Goal: Information Seeking & Learning: Compare options

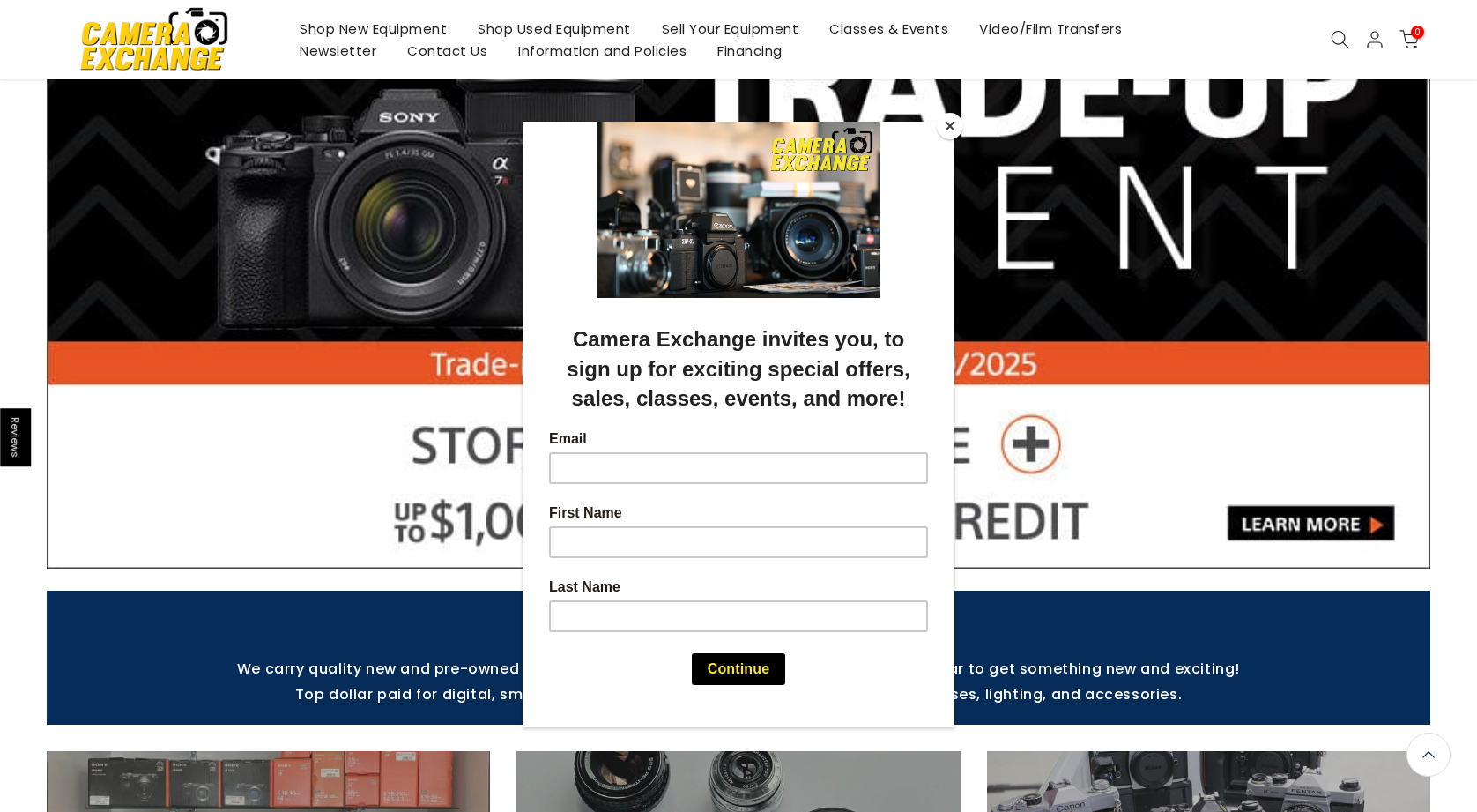
scroll to position [188, 0]
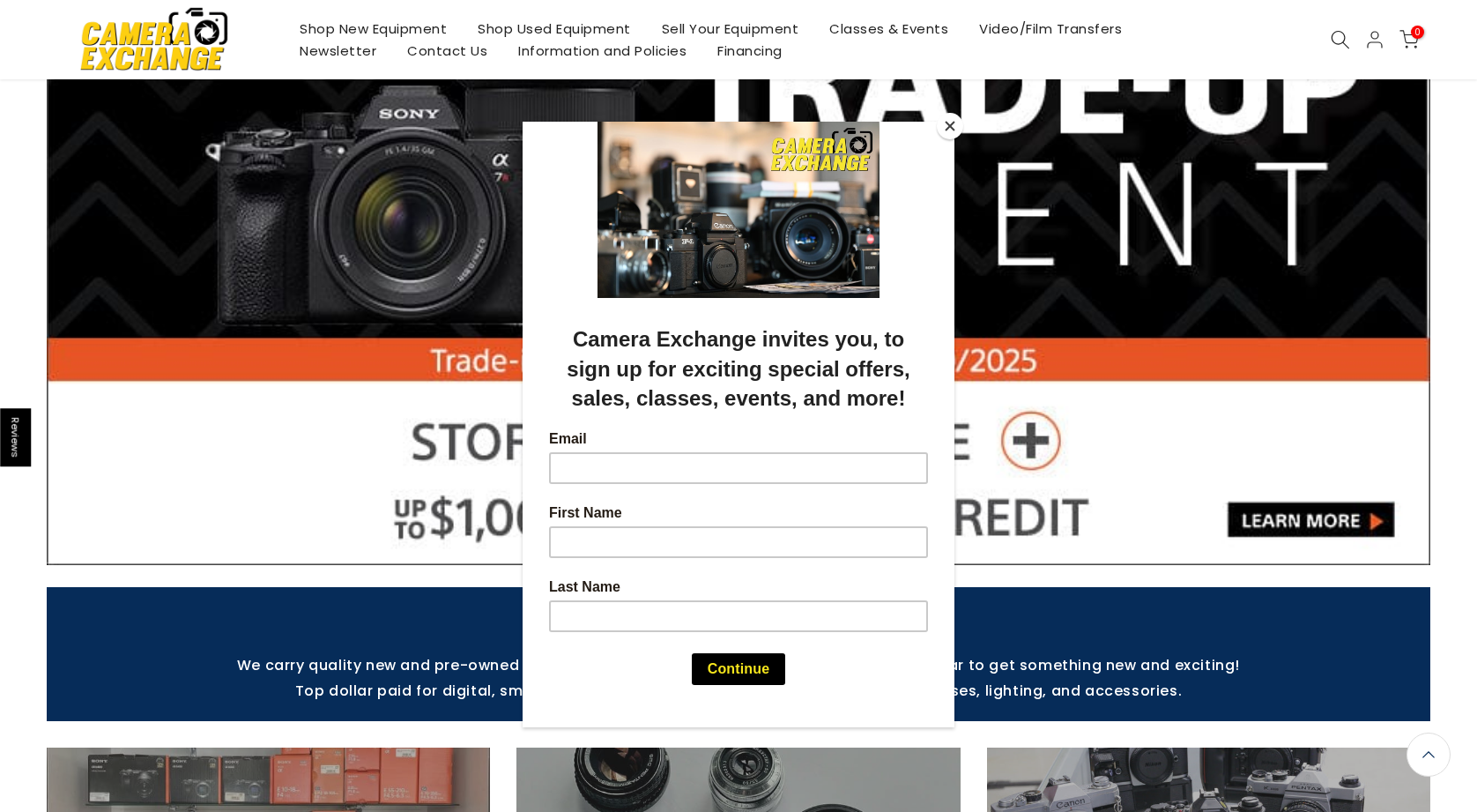
click at [950, 127] on button "Close" at bounding box center [950, 126] width 26 height 26
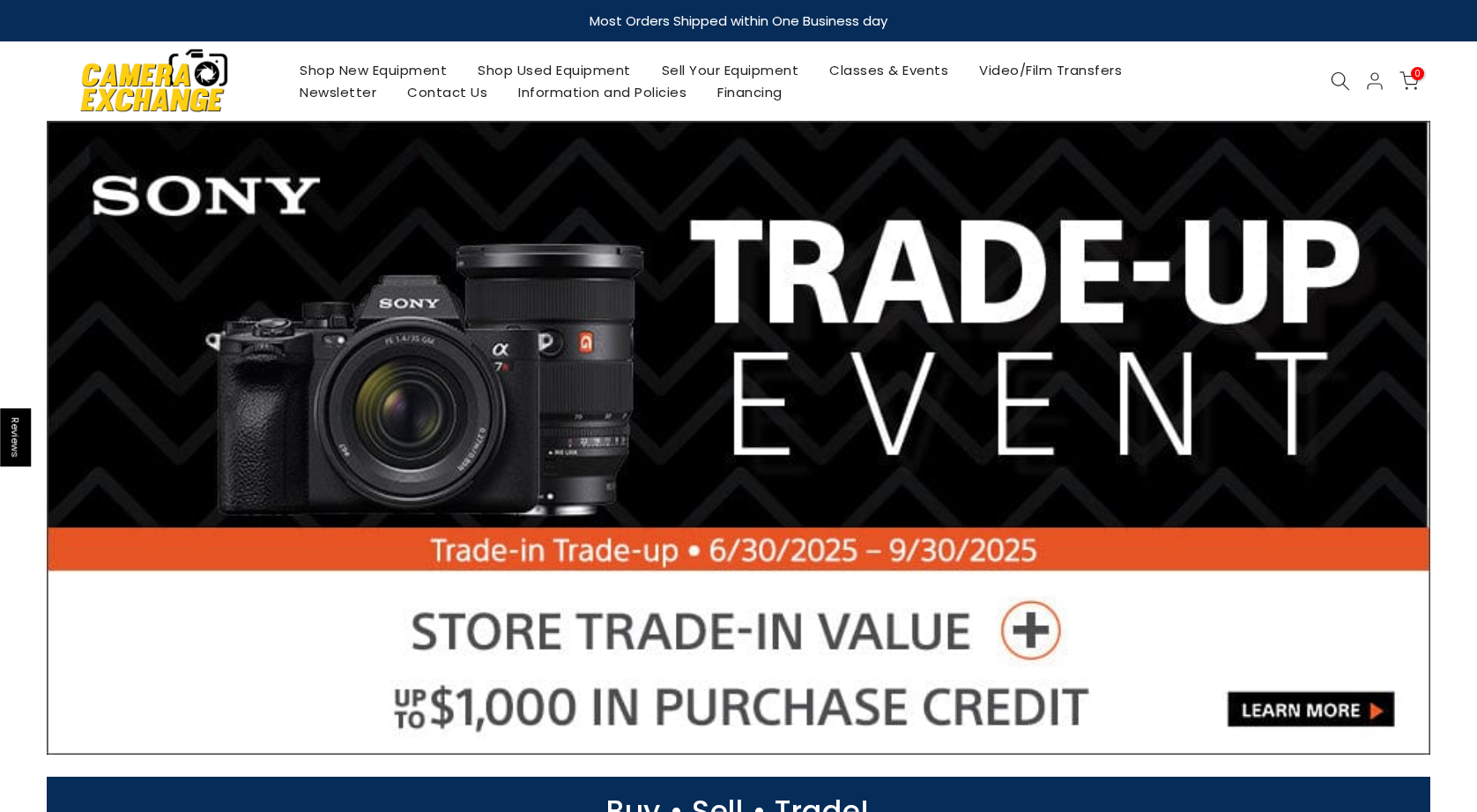
scroll to position [0, 0]
click at [948, 198] on link at bounding box center [739, 438] width 1384 height 634
click at [398, 68] on link "Shop New Equipment" at bounding box center [374, 69] width 178 height 22
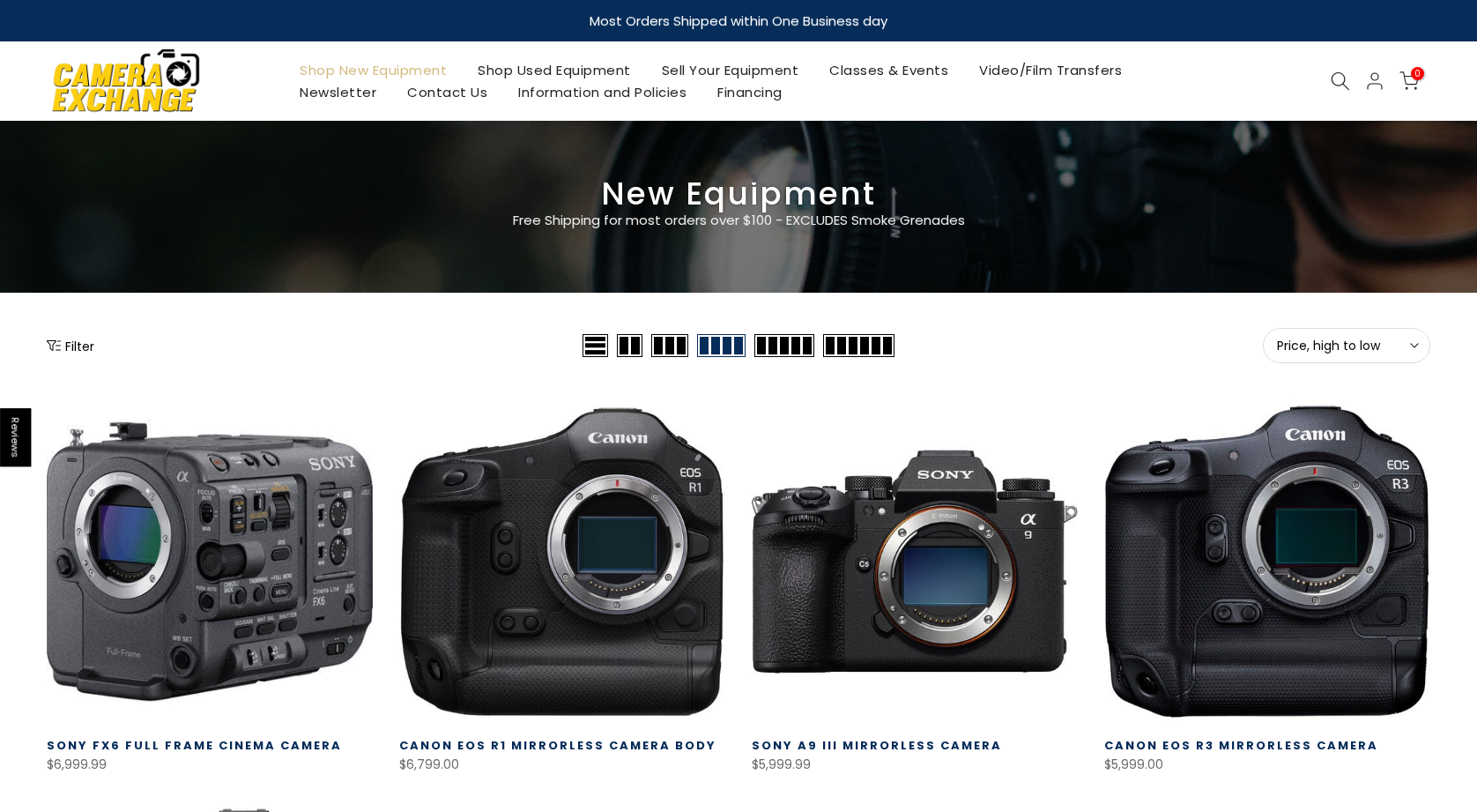
click at [79, 345] on button "Filter" at bounding box center [70, 345] width 48 height 18
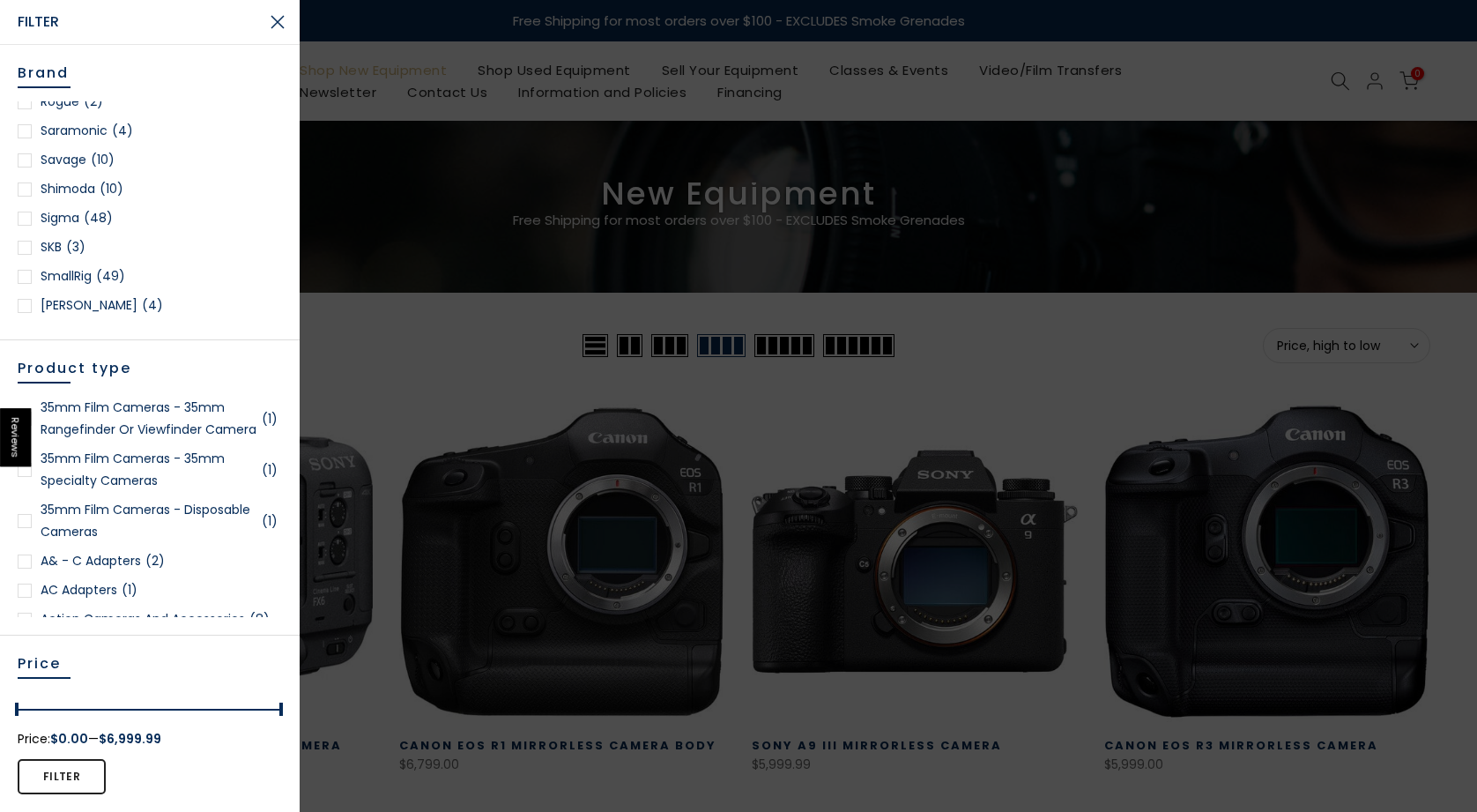
scroll to position [2326, 0]
click at [77, 299] on span "(32)" at bounding box center [88, 309] width 26 height 22
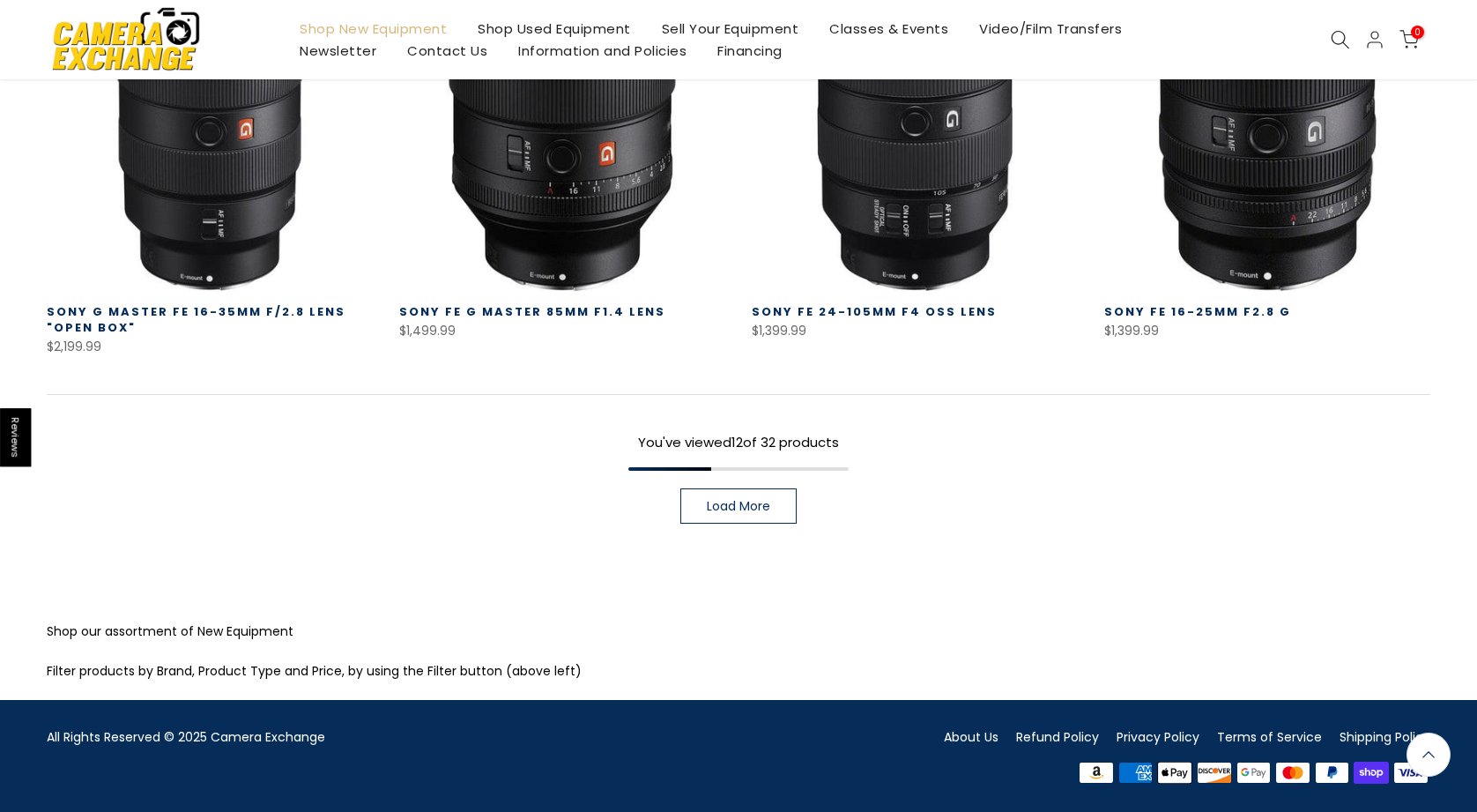
scroll to position [1288, 0]
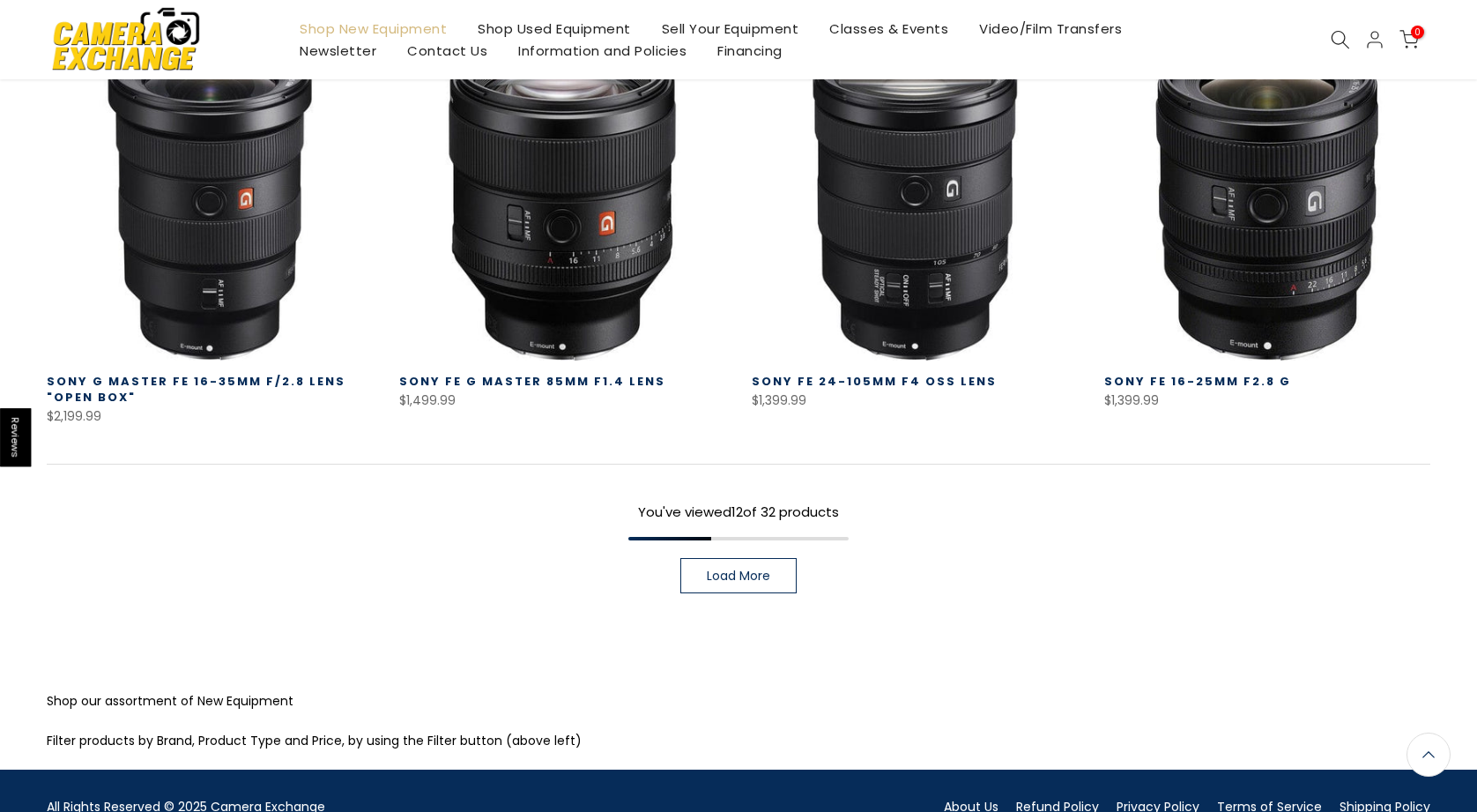
click at [728, 577] on span "Load More" at bounding box center [739, 575] width 64 height 12
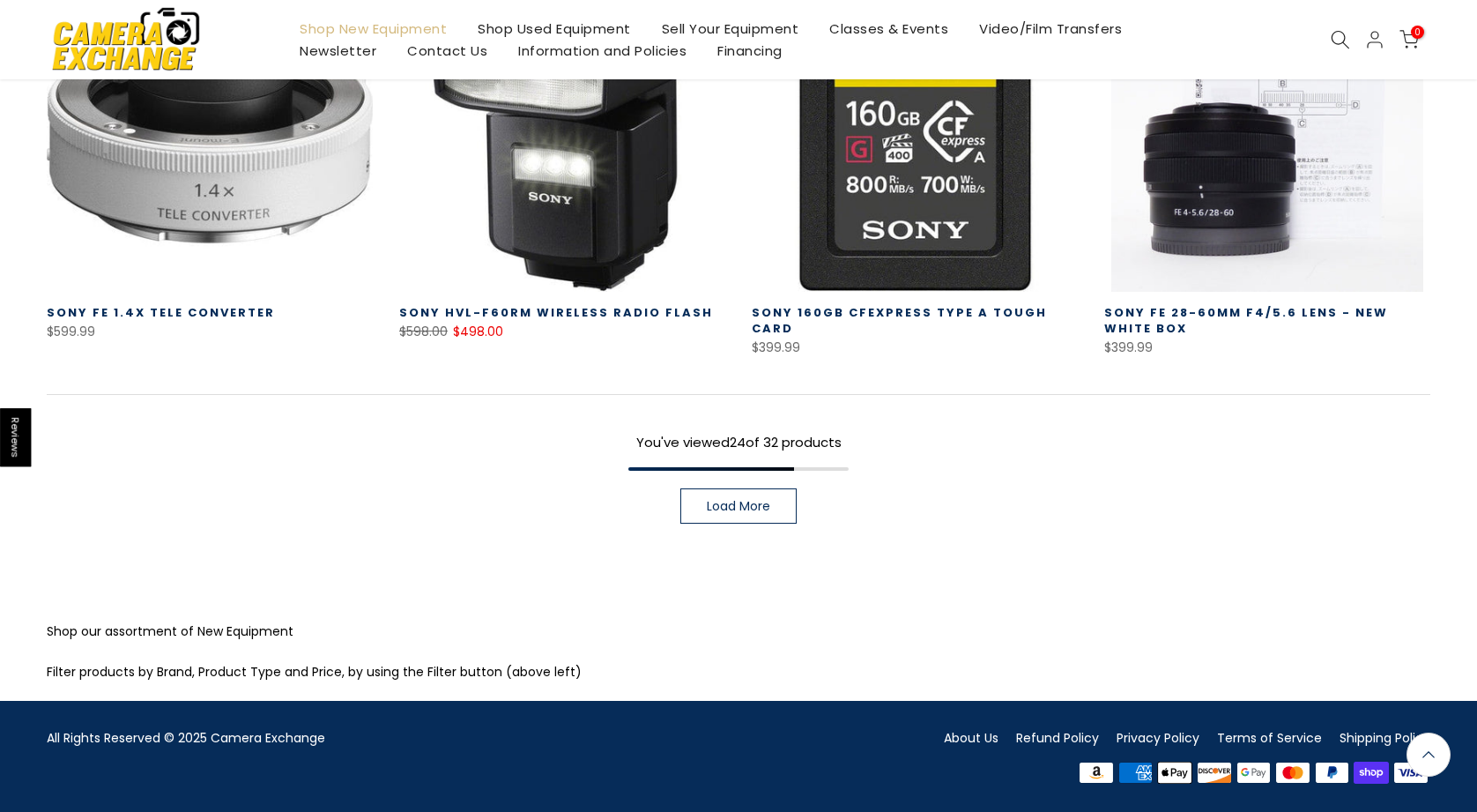
scroll to position [2616, 0]
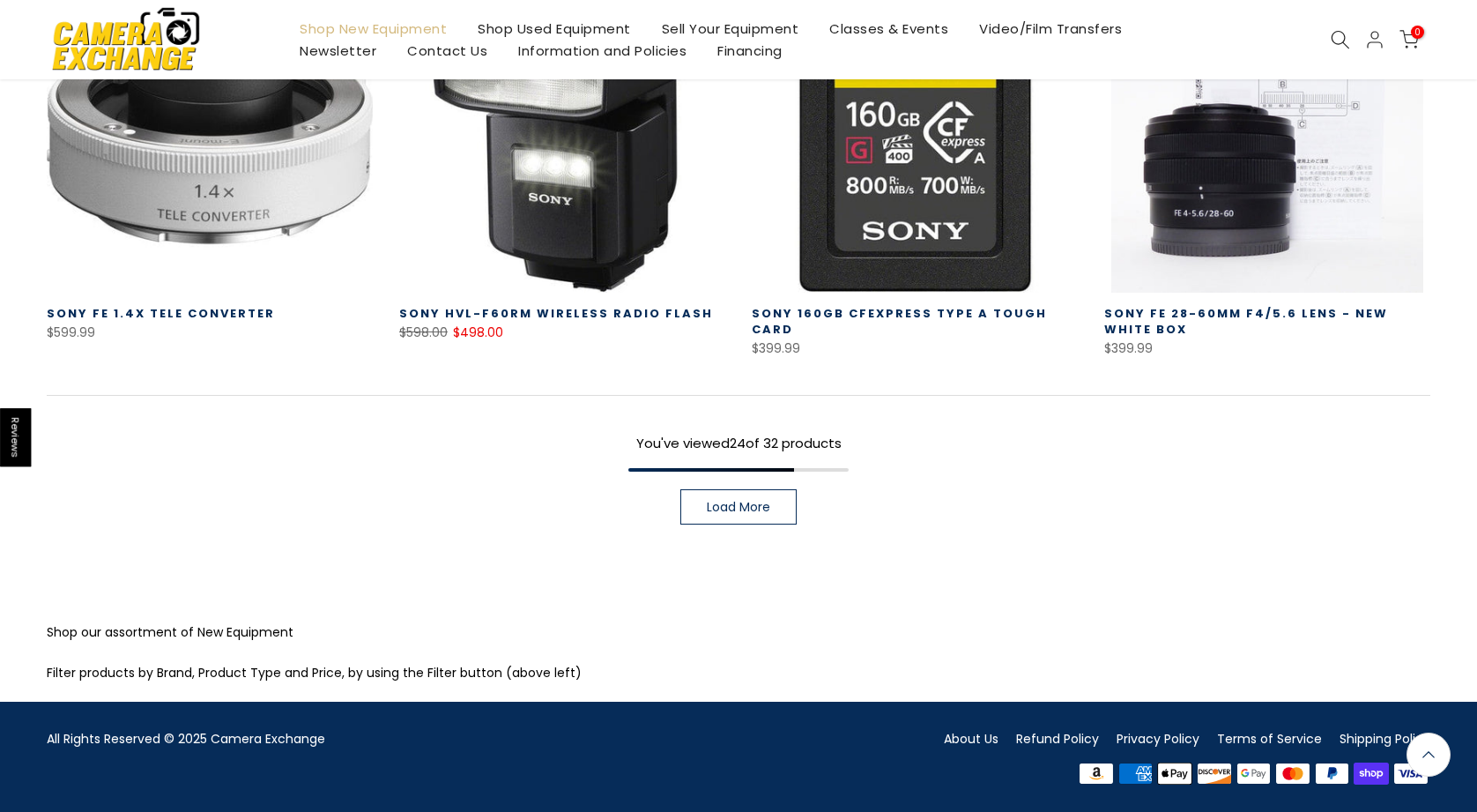
click at [742, 513] on span "Load More" at bounding box center [739, 506] width 64 height 12
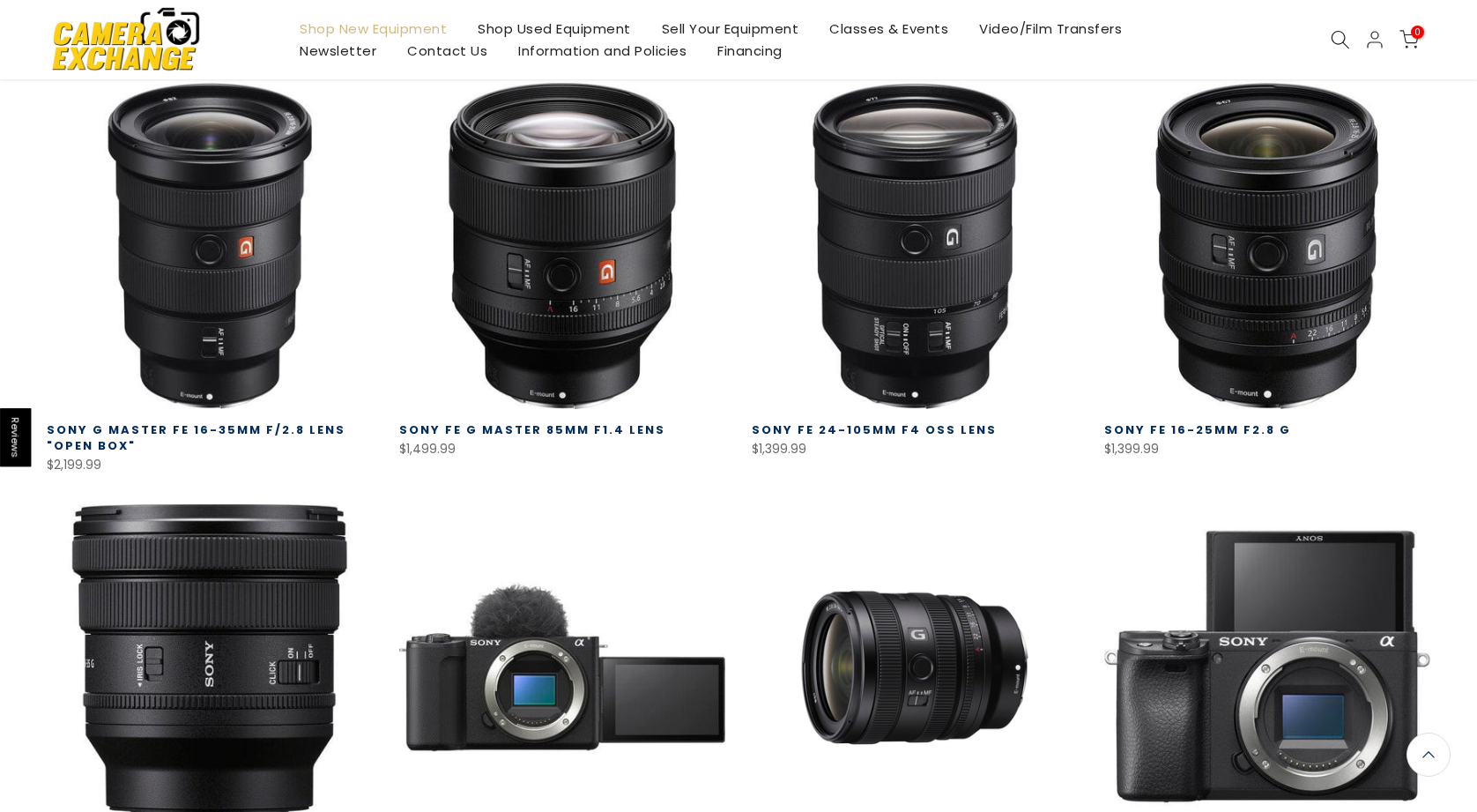
scroll to position [1223, 0]
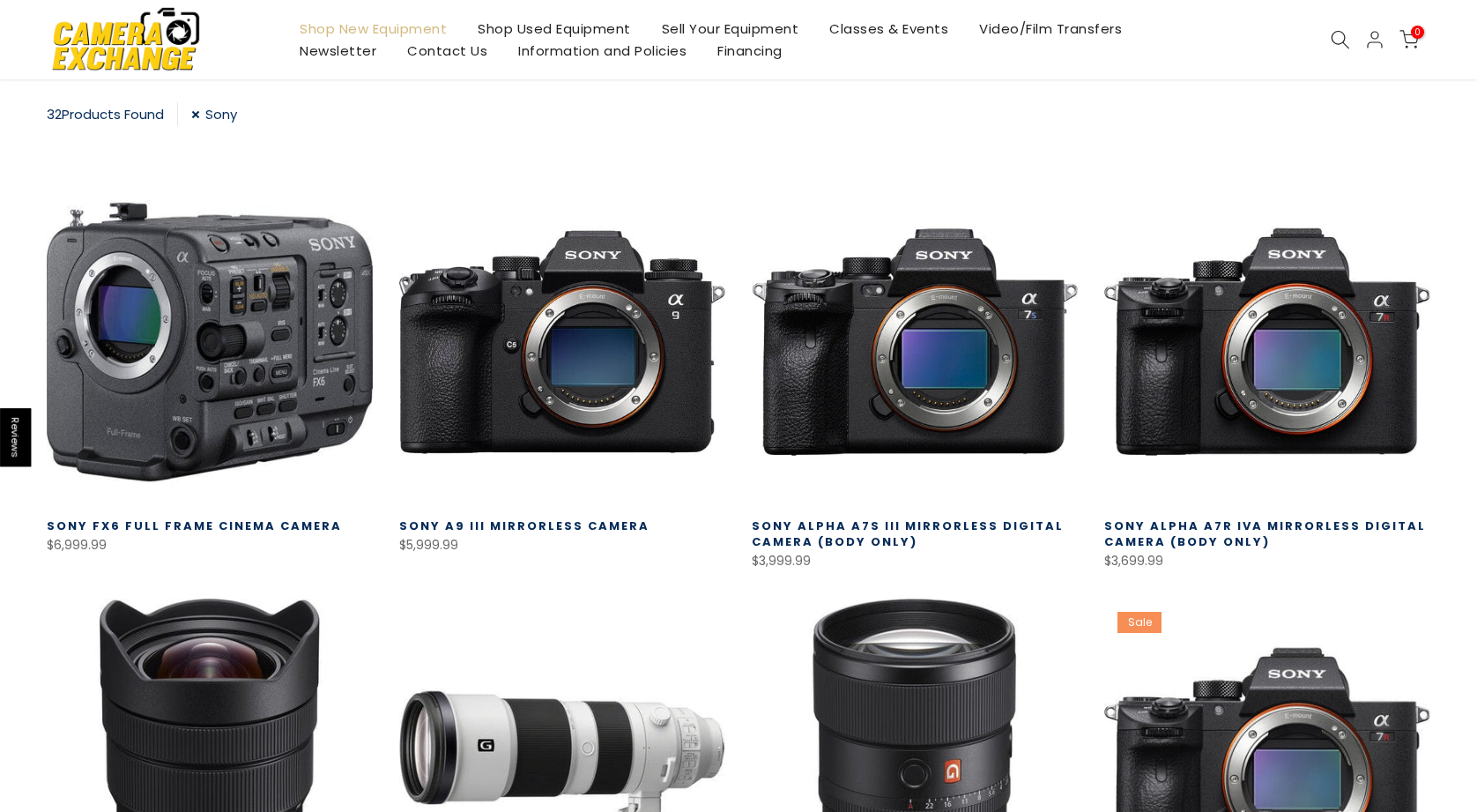
scroll to position [310, 0]
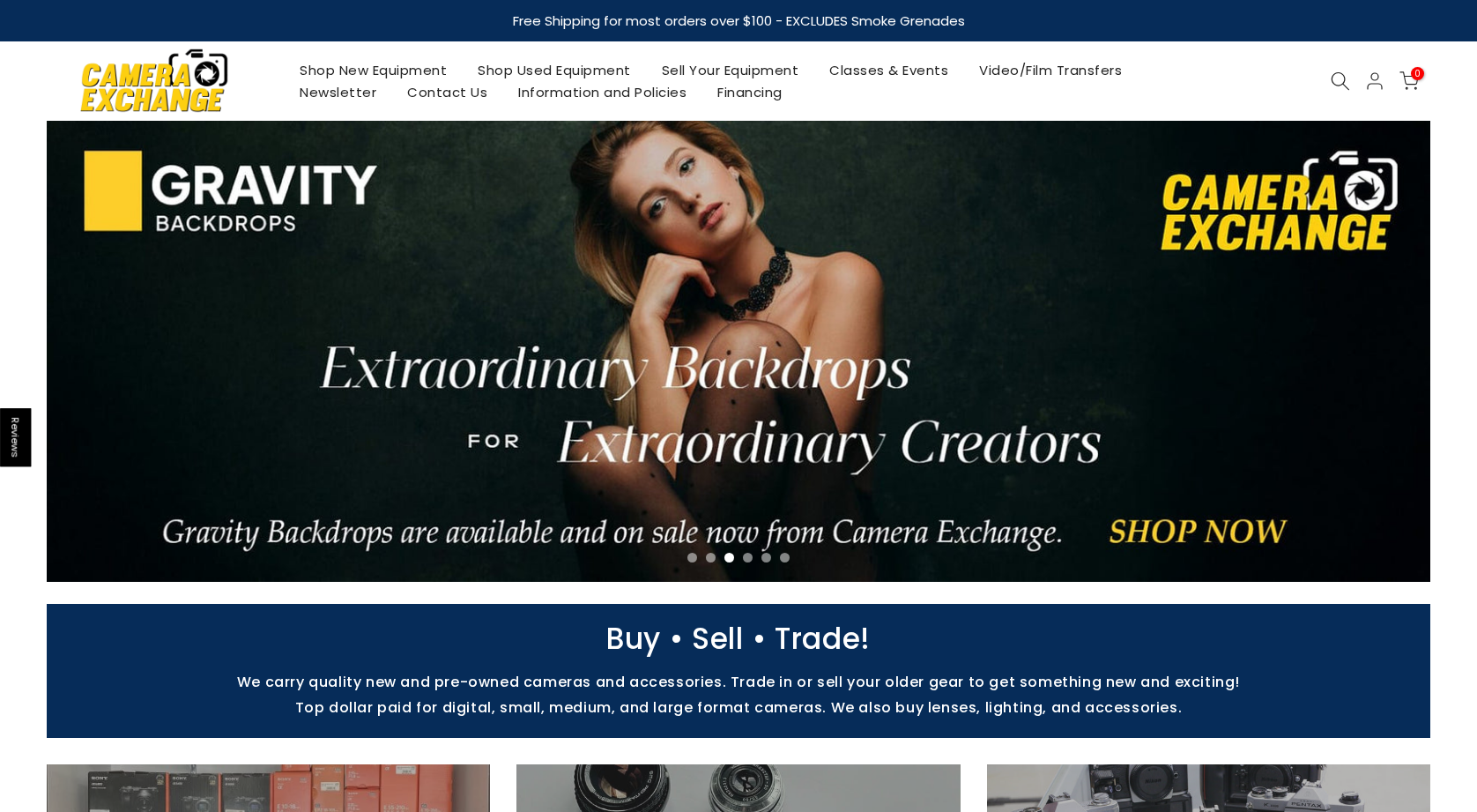
click at [351, 67] on link "Shop New Equipment" at bounding box center [374, 69] width 178 height 22
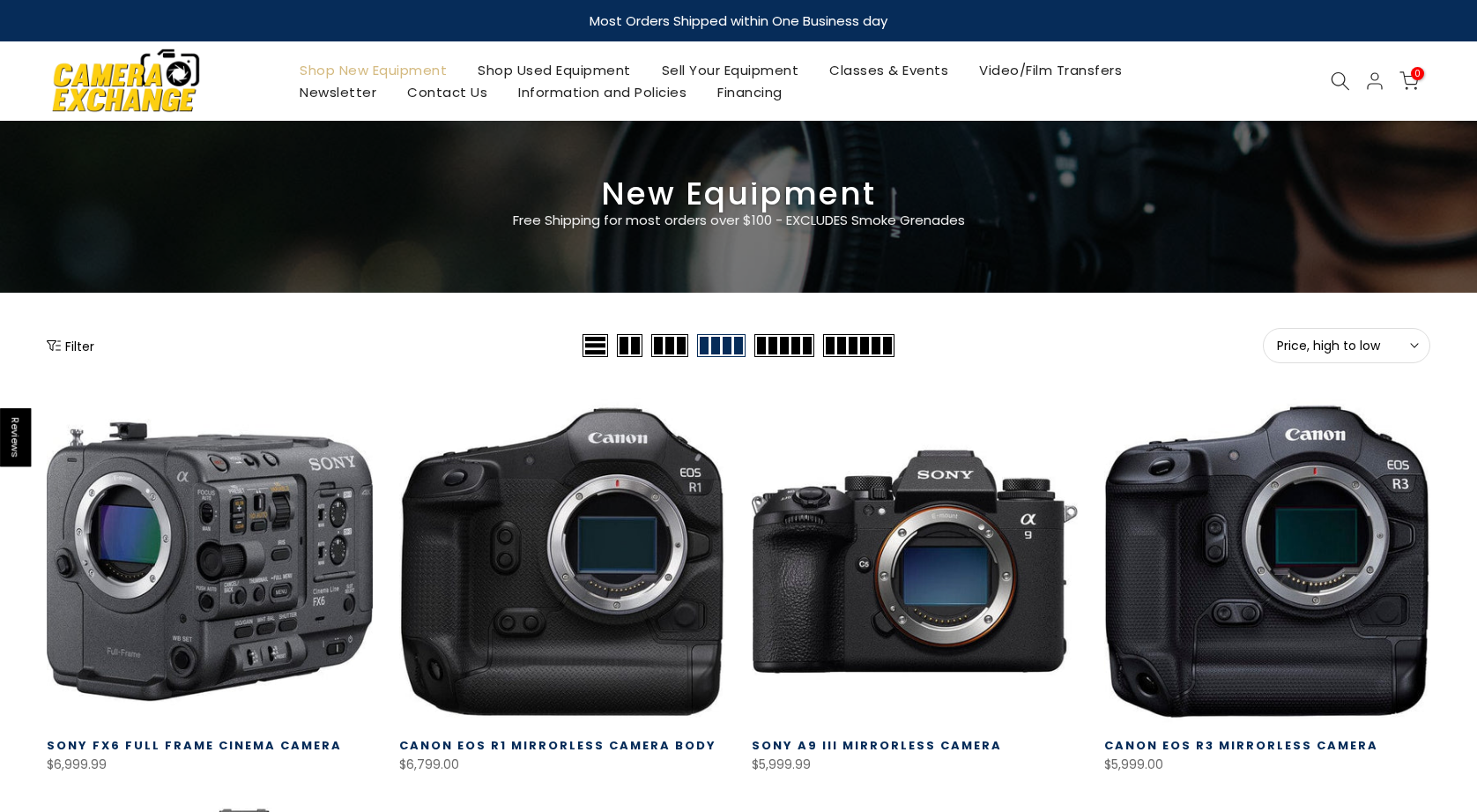
click at [79, 343] on button "Filter" at bounding box center [70, 345] width 48 height 18
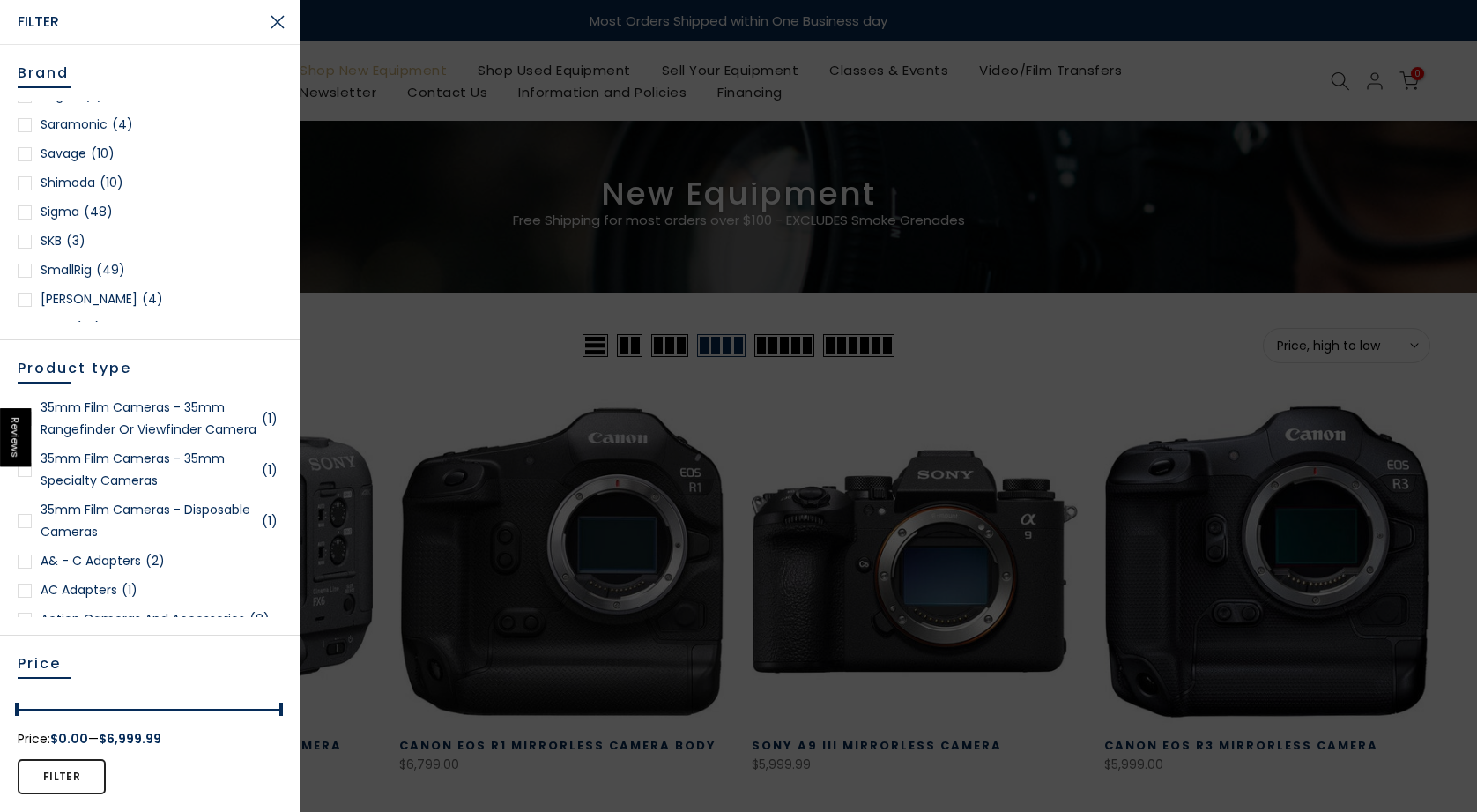
scroll to position [2323, 0]
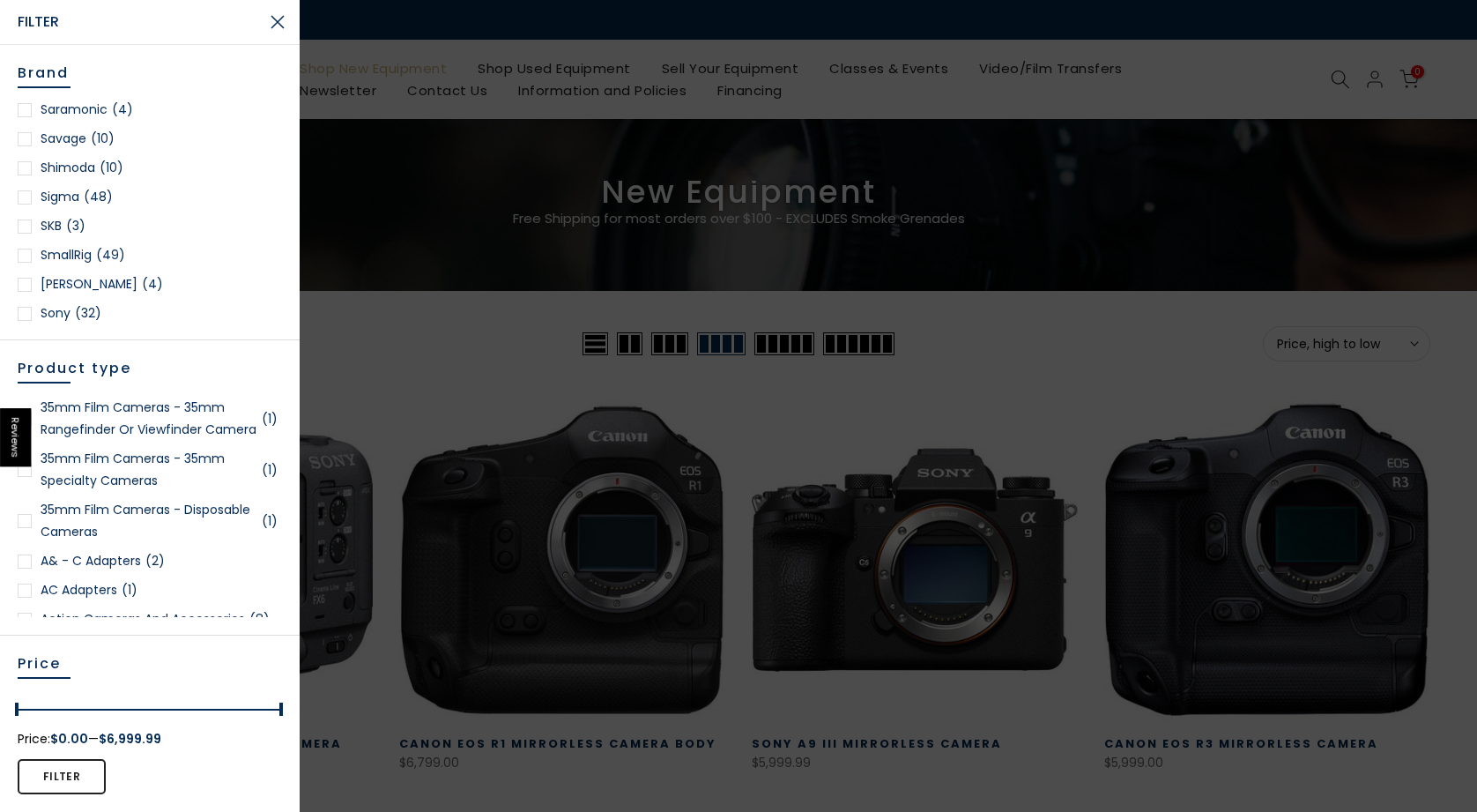
click at [30, 307] on div at bounding box center [24, 313] width 14 height 14
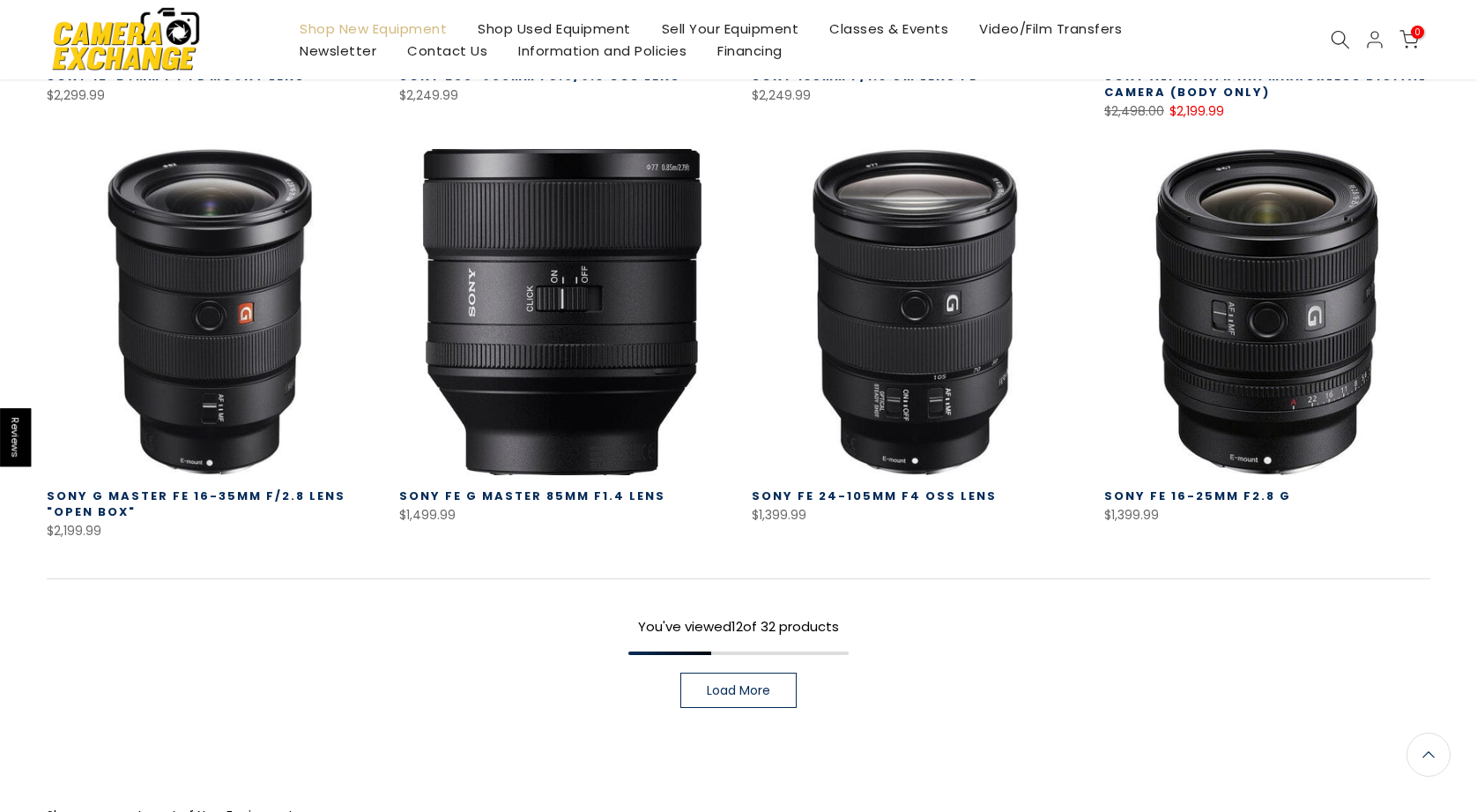
scroll to position [1187, 0]
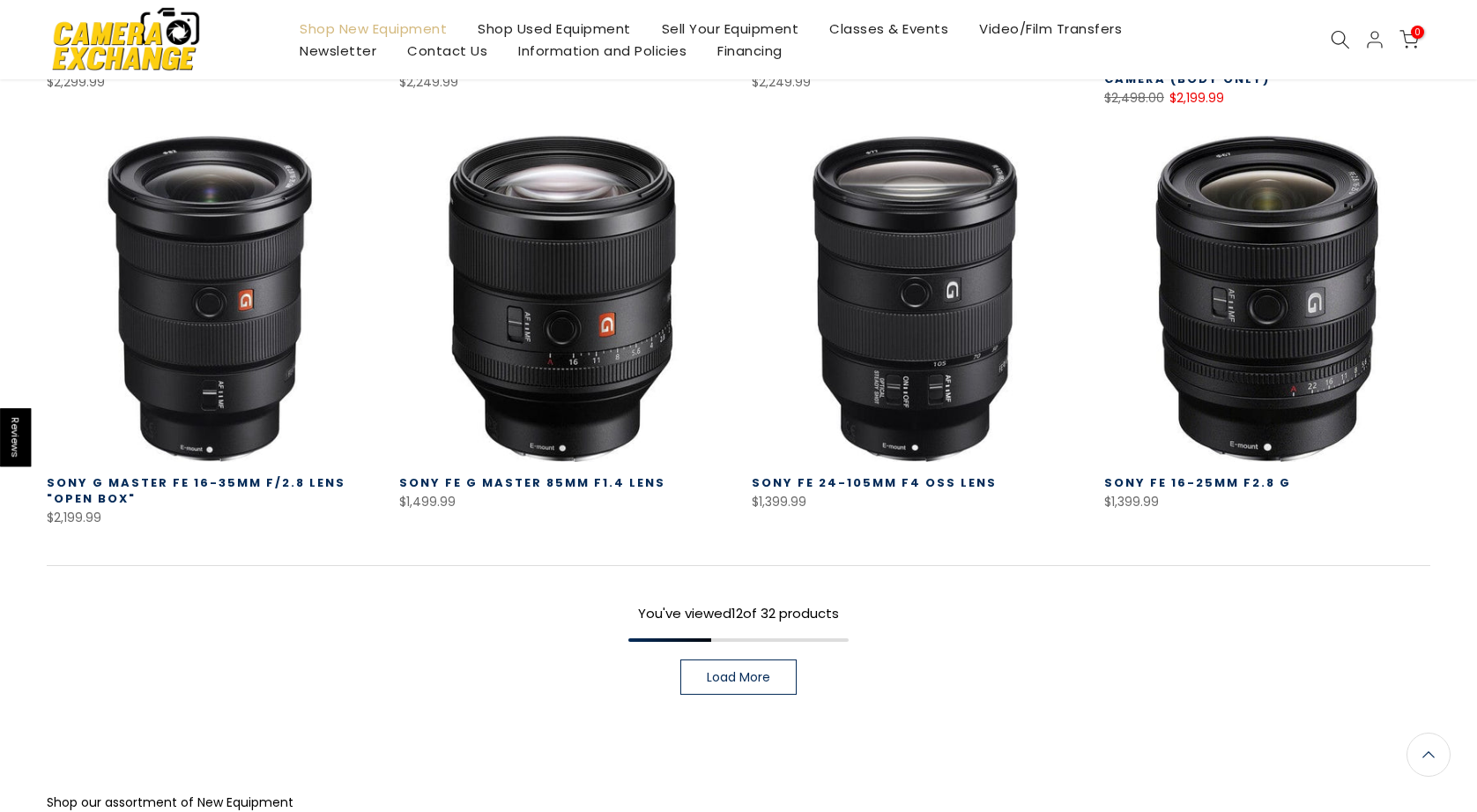
click at [738, 676] on span "Load More" at bounding box center [739, 676] width 64 height 12
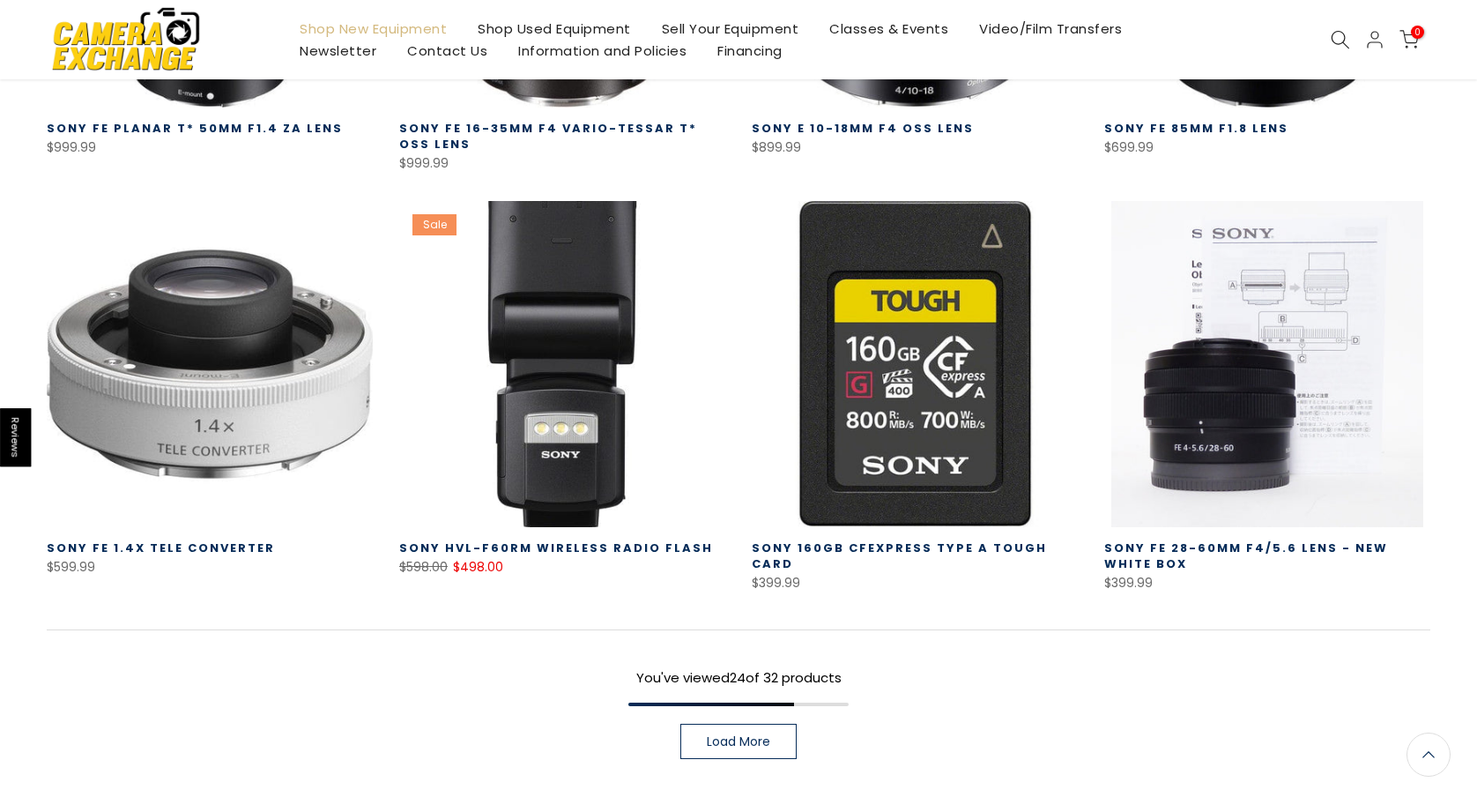
scroll to position [2456, 0]
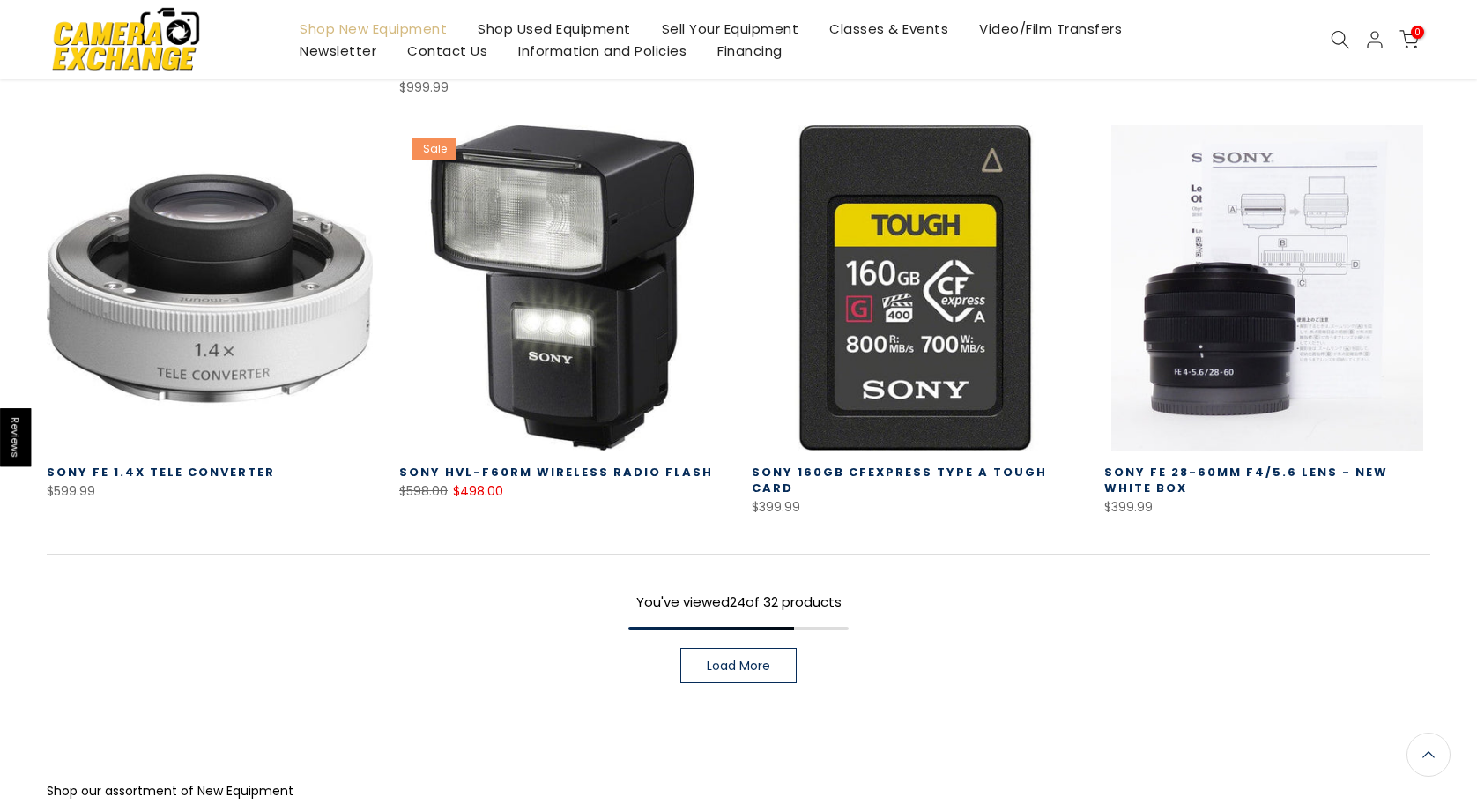
click at [728, 674] on link "Load More" at bounding box center [739, 666] width 116 height 36
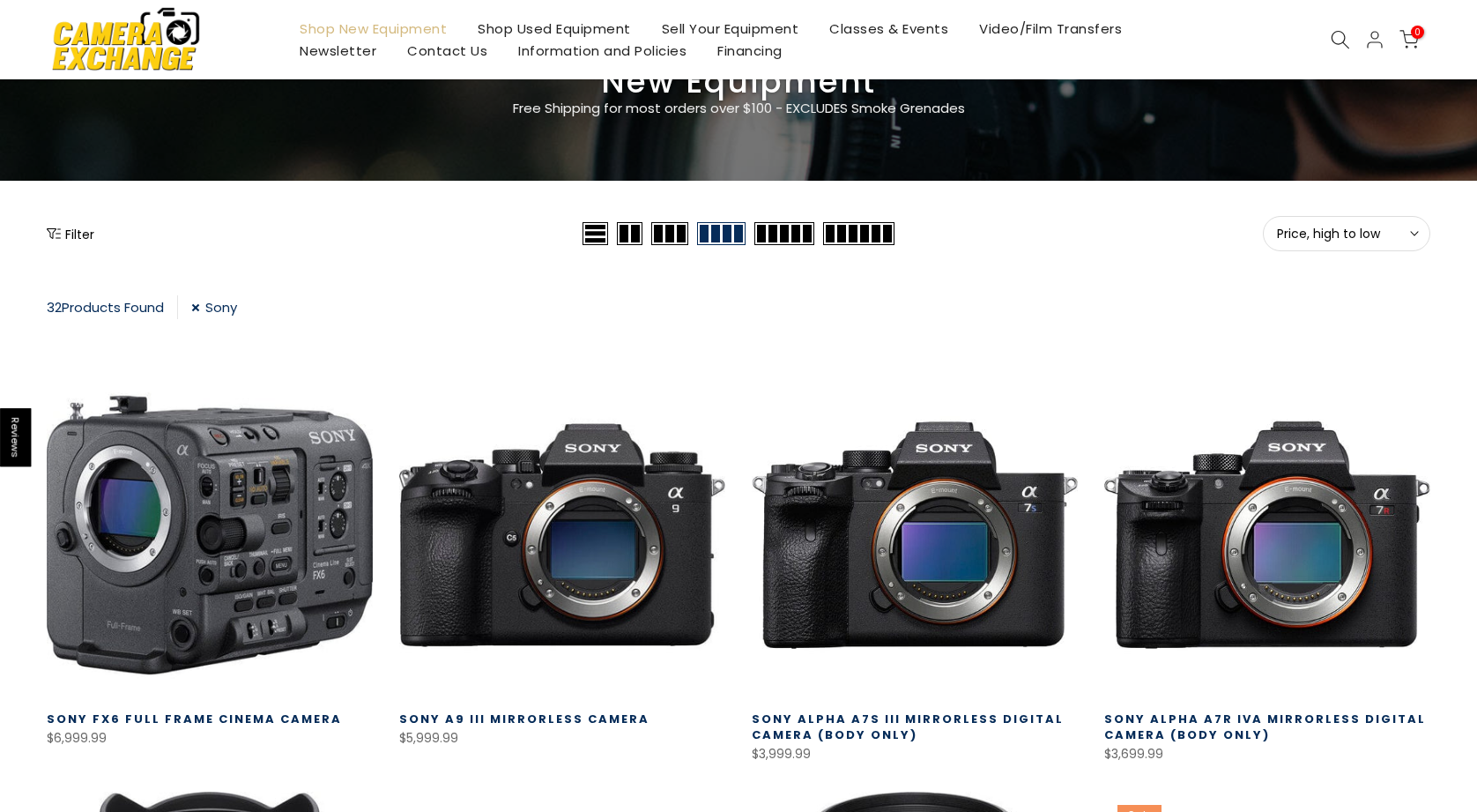
scroll to position [121, 0]
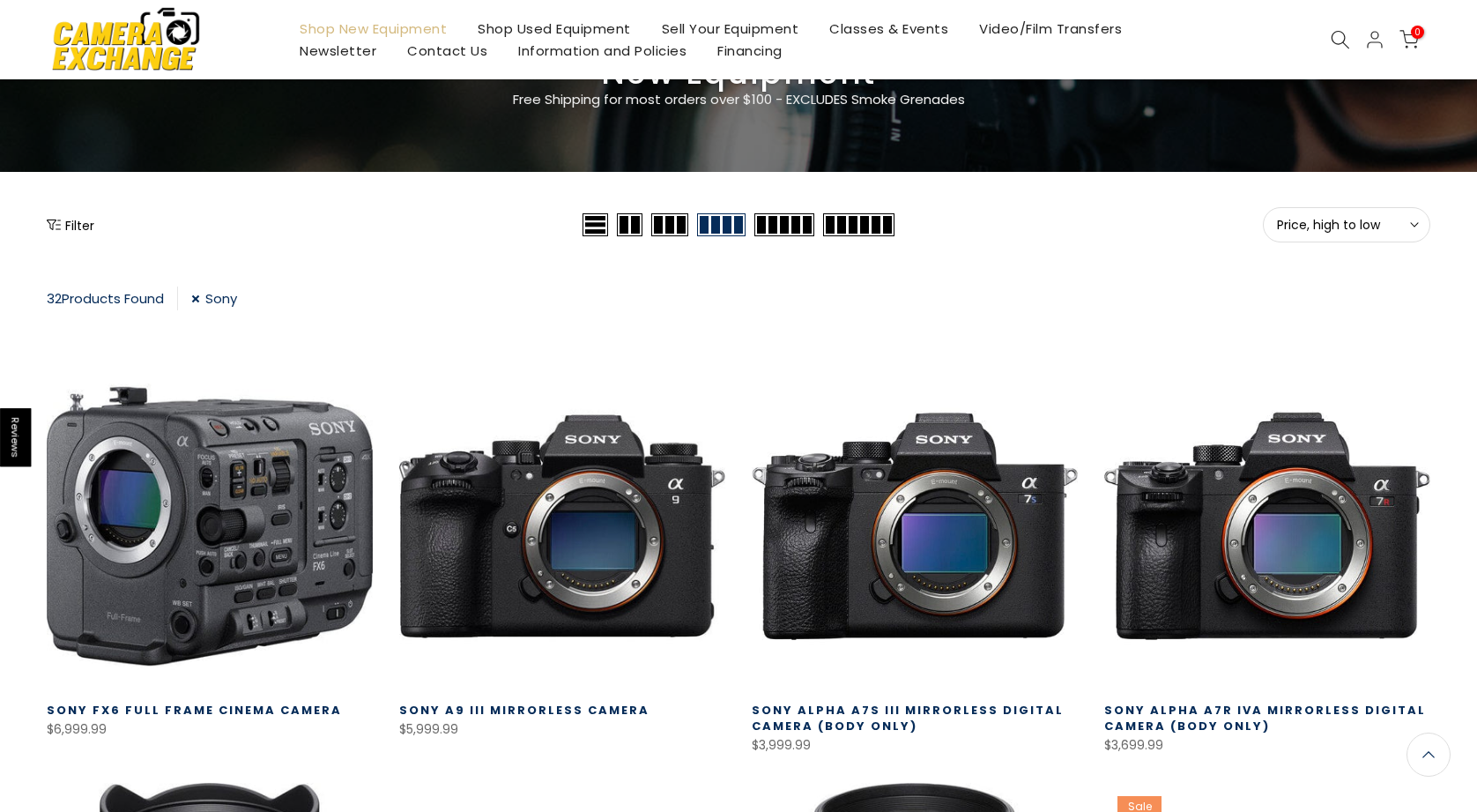
click at [198, 296] on link "Sony" at bounding box center [214, 297] width 46 height 23
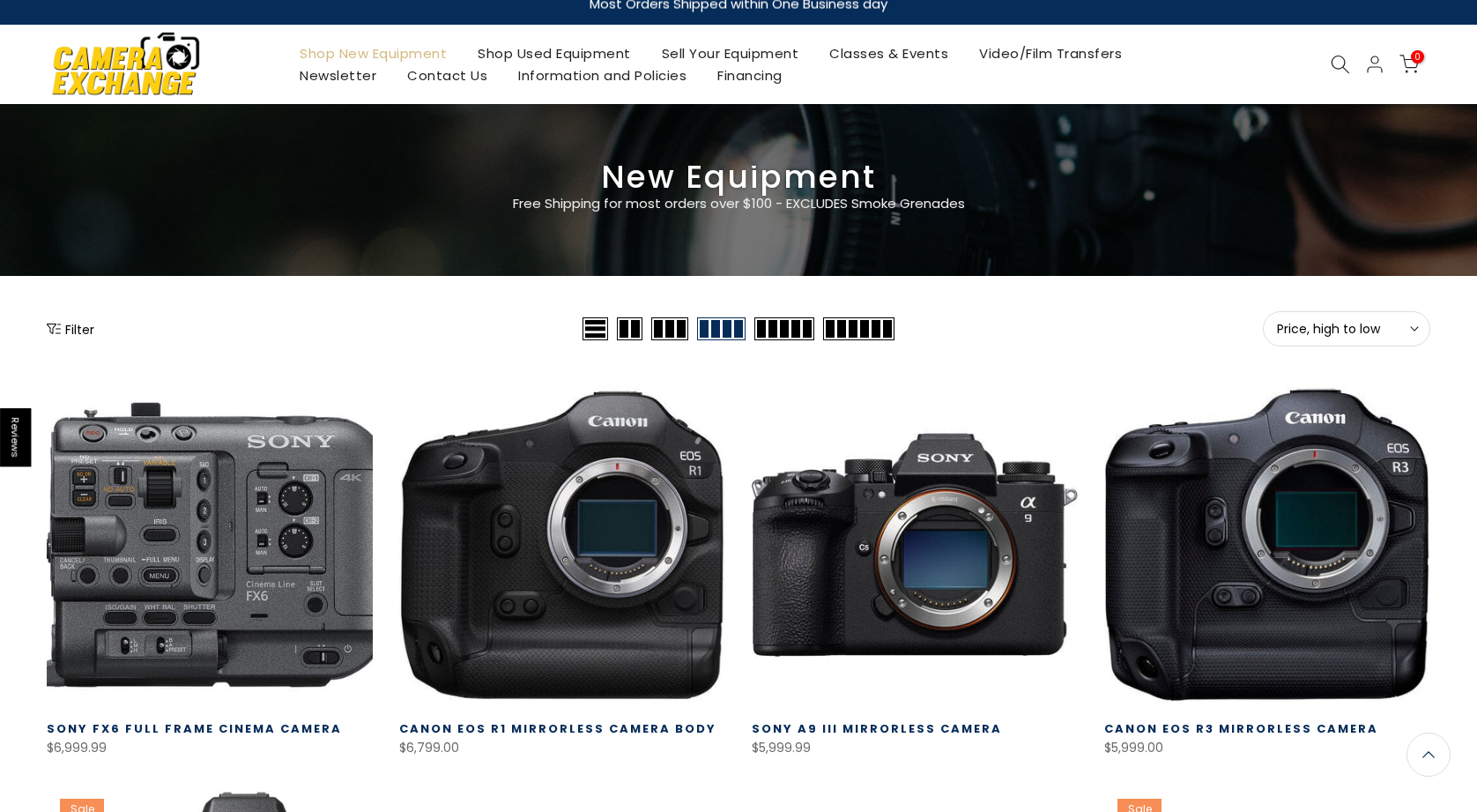
scroll to position [15, 0]
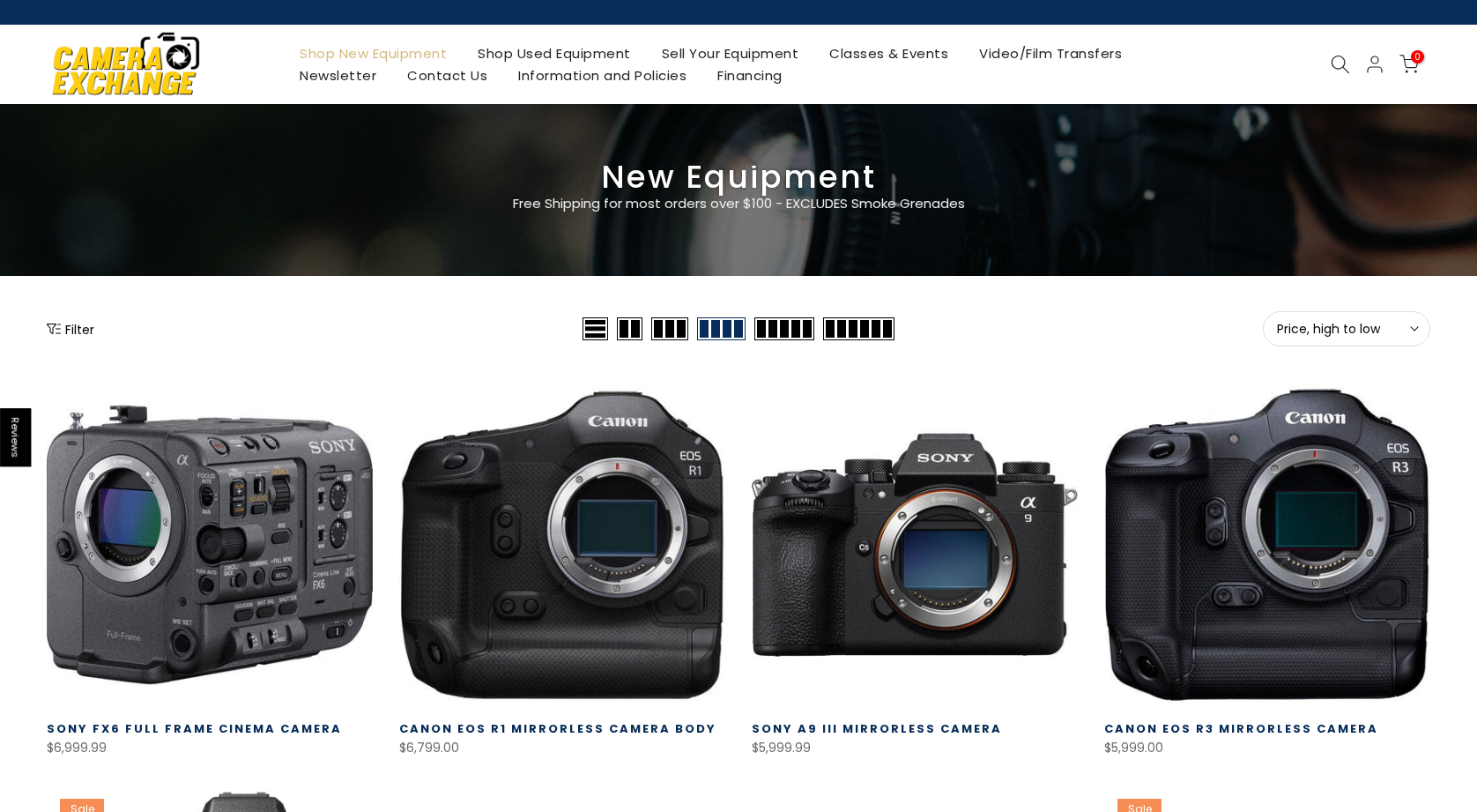
click at [72, 328] on button "Filter" at bounding box center [70, 328] width 48 height 18
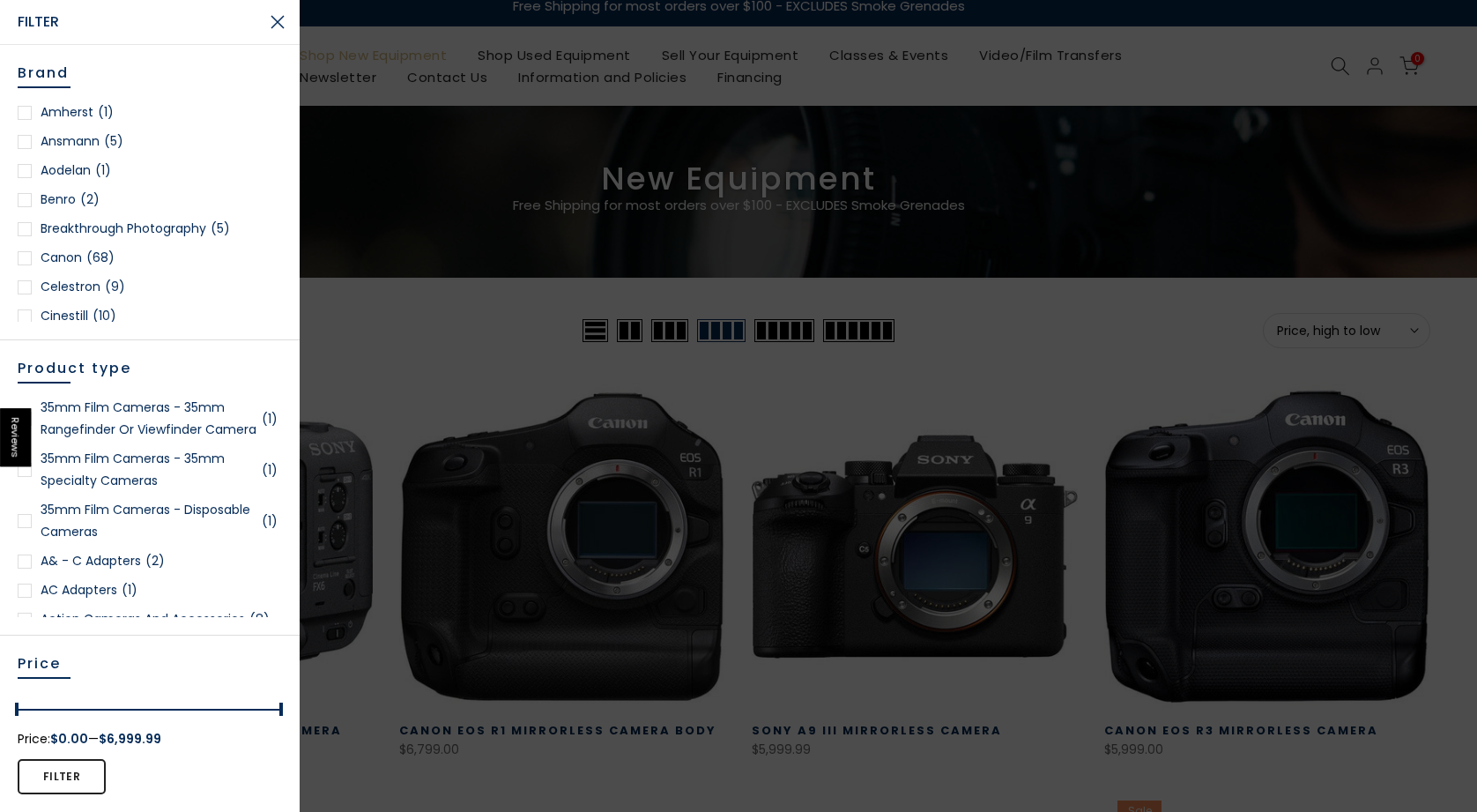
scroll to position [0, 0]
click at [27, 254] on div at bounding box center [24, 258] width 14 height 14
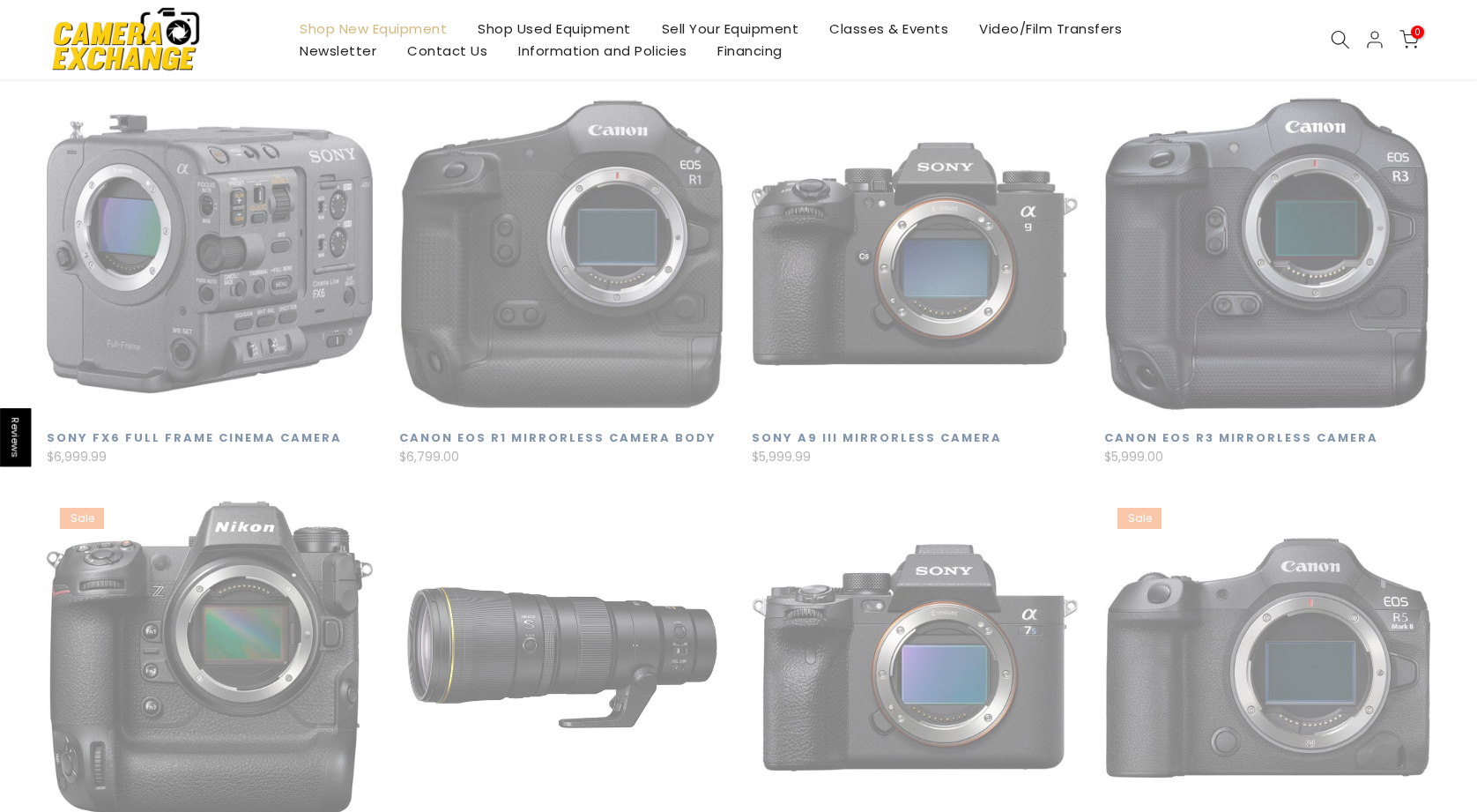
scroll to position [310, 0]
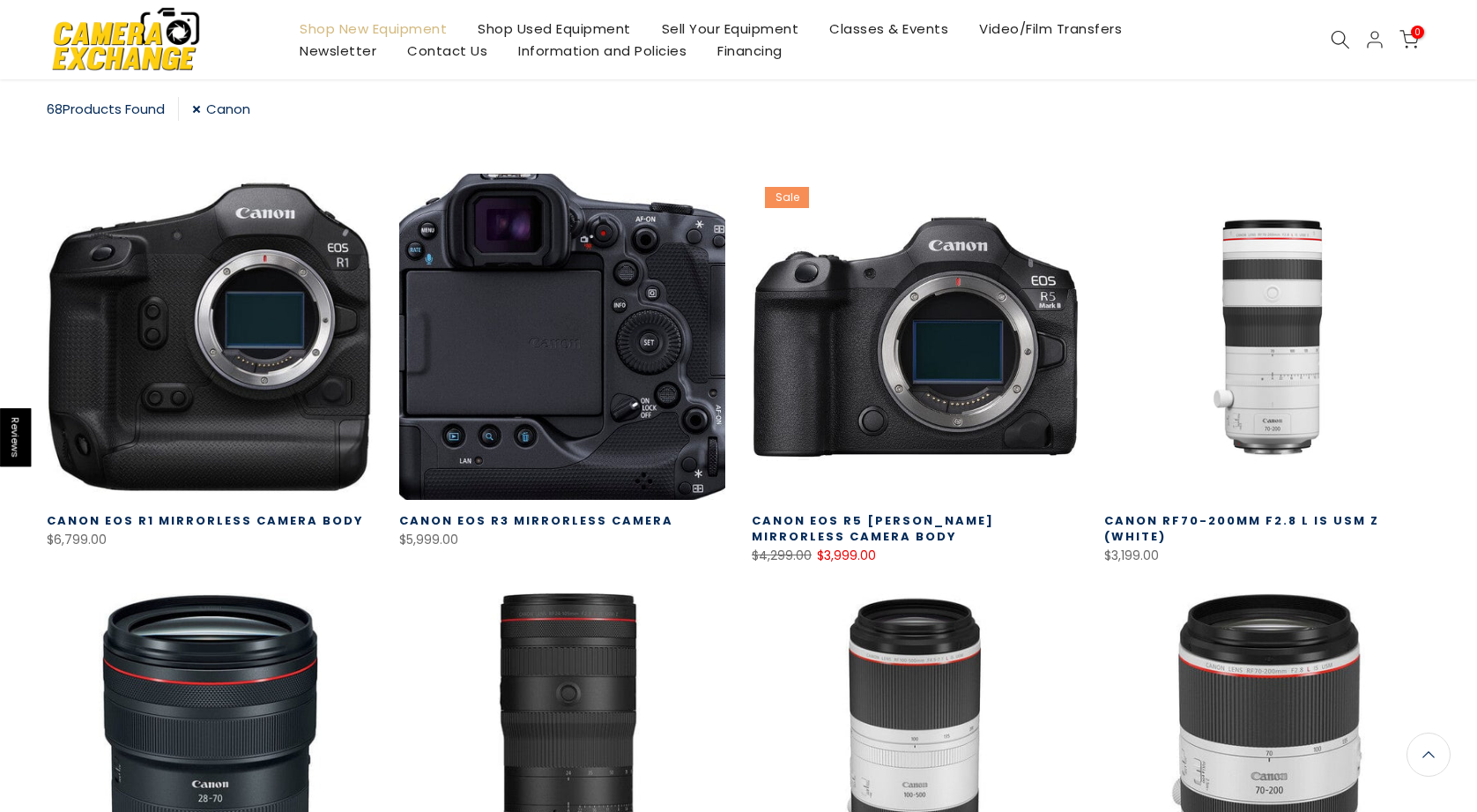
click at [439, 361] on link at bounding box center [563, 337] width 326 height 326
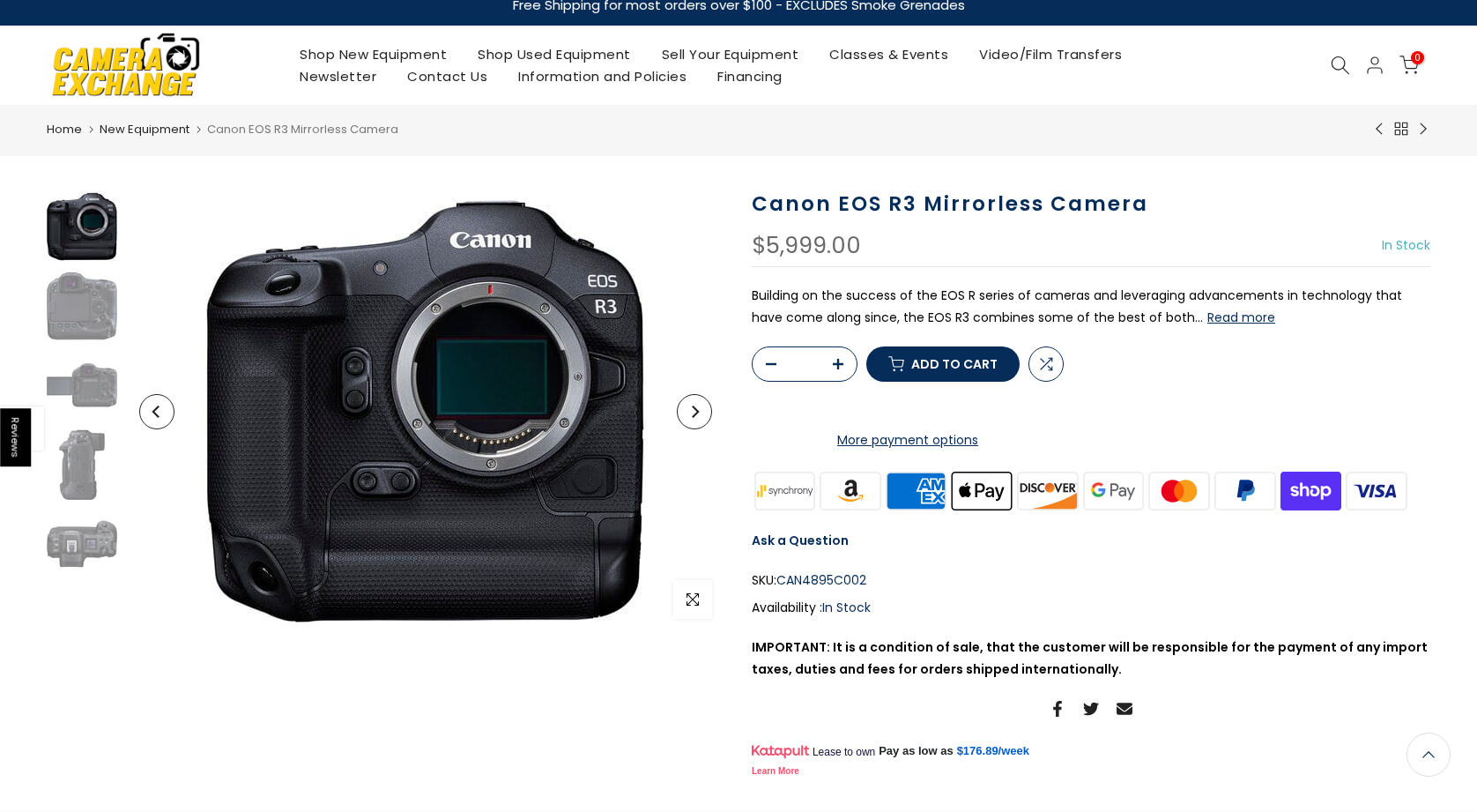
scroll to position [14, 0]
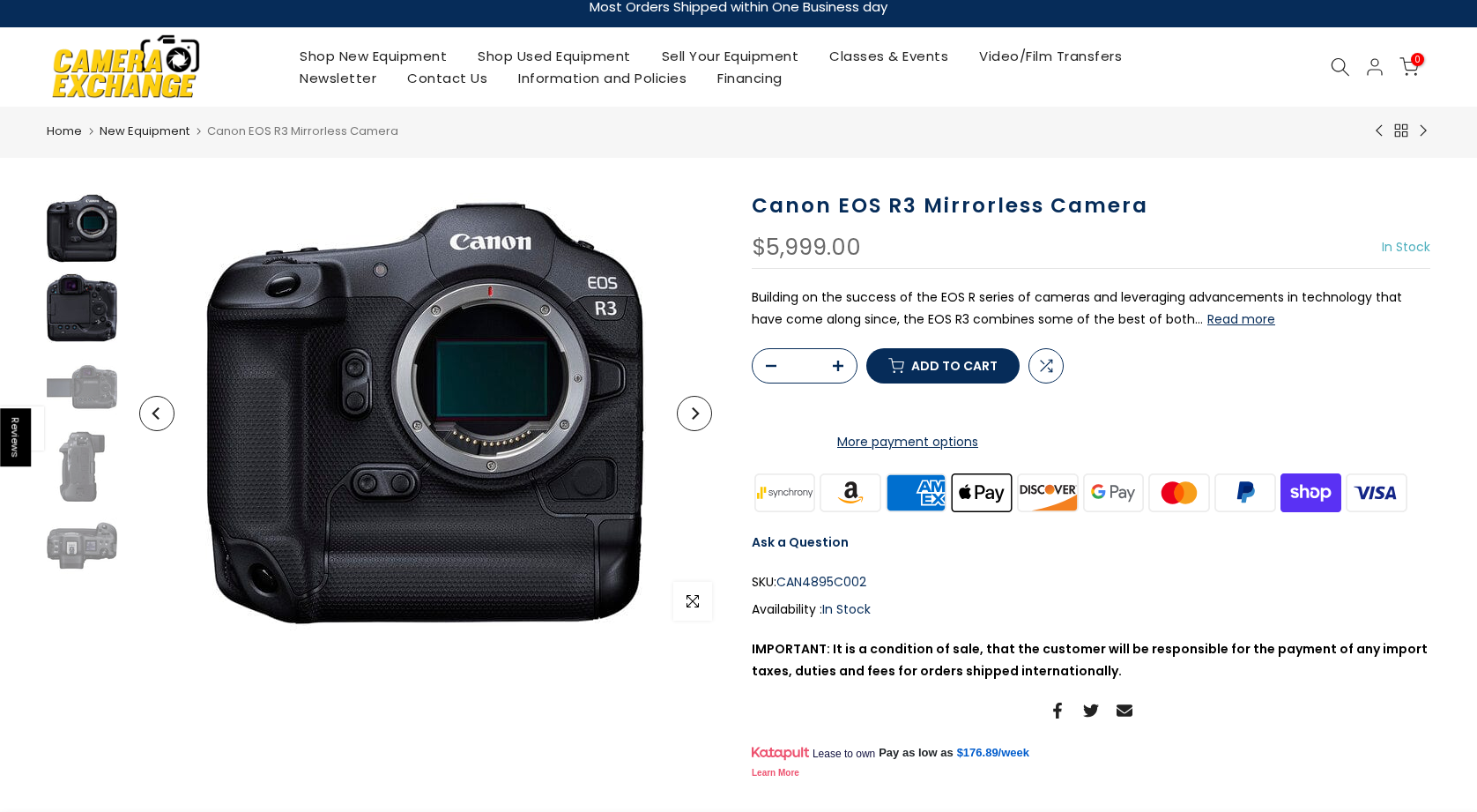
click at [85, 308] on img at bounding box center [82, 307] width 70 height 70
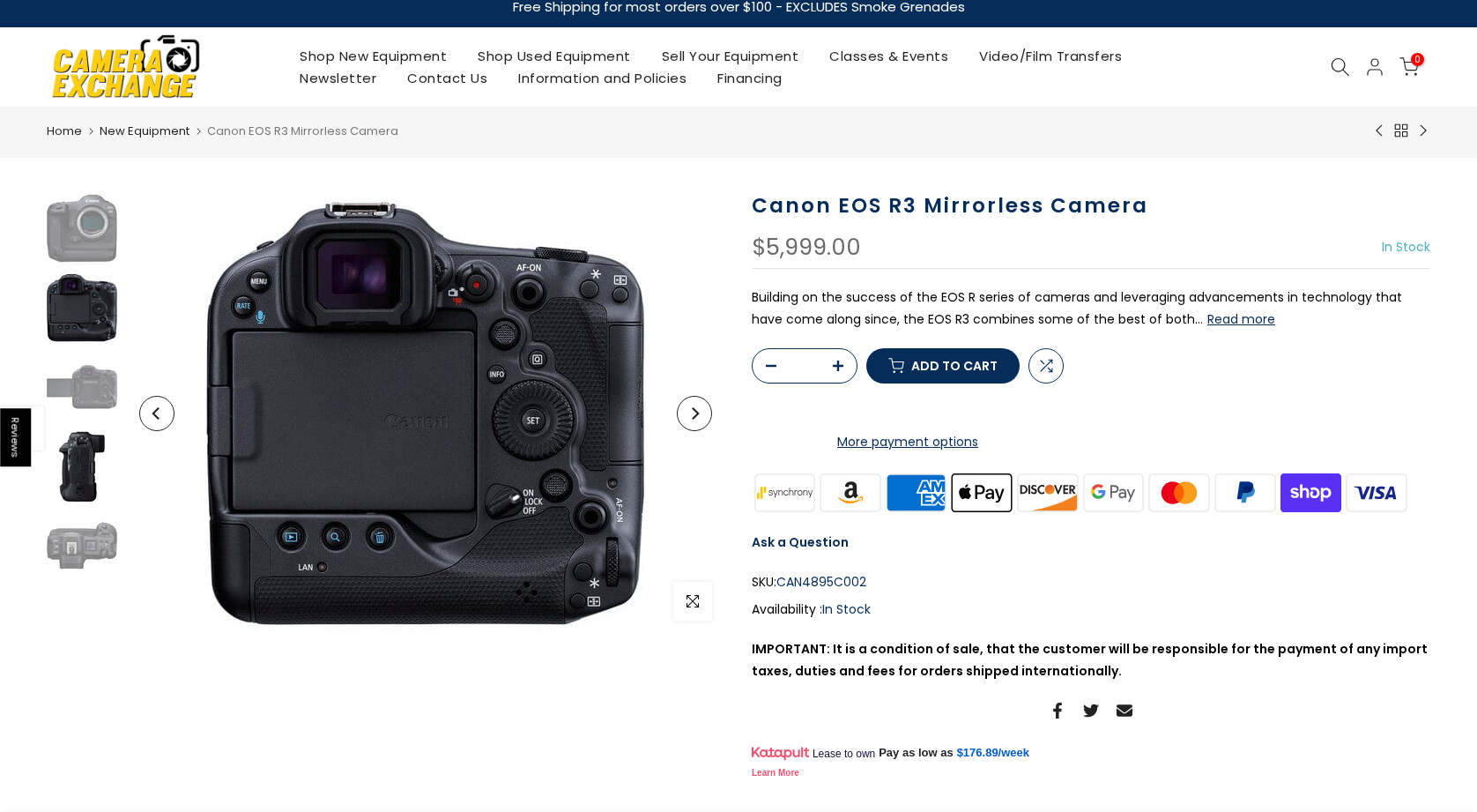
click at [78, 457] on img at bounding box center [82, 466] width 70 height 70
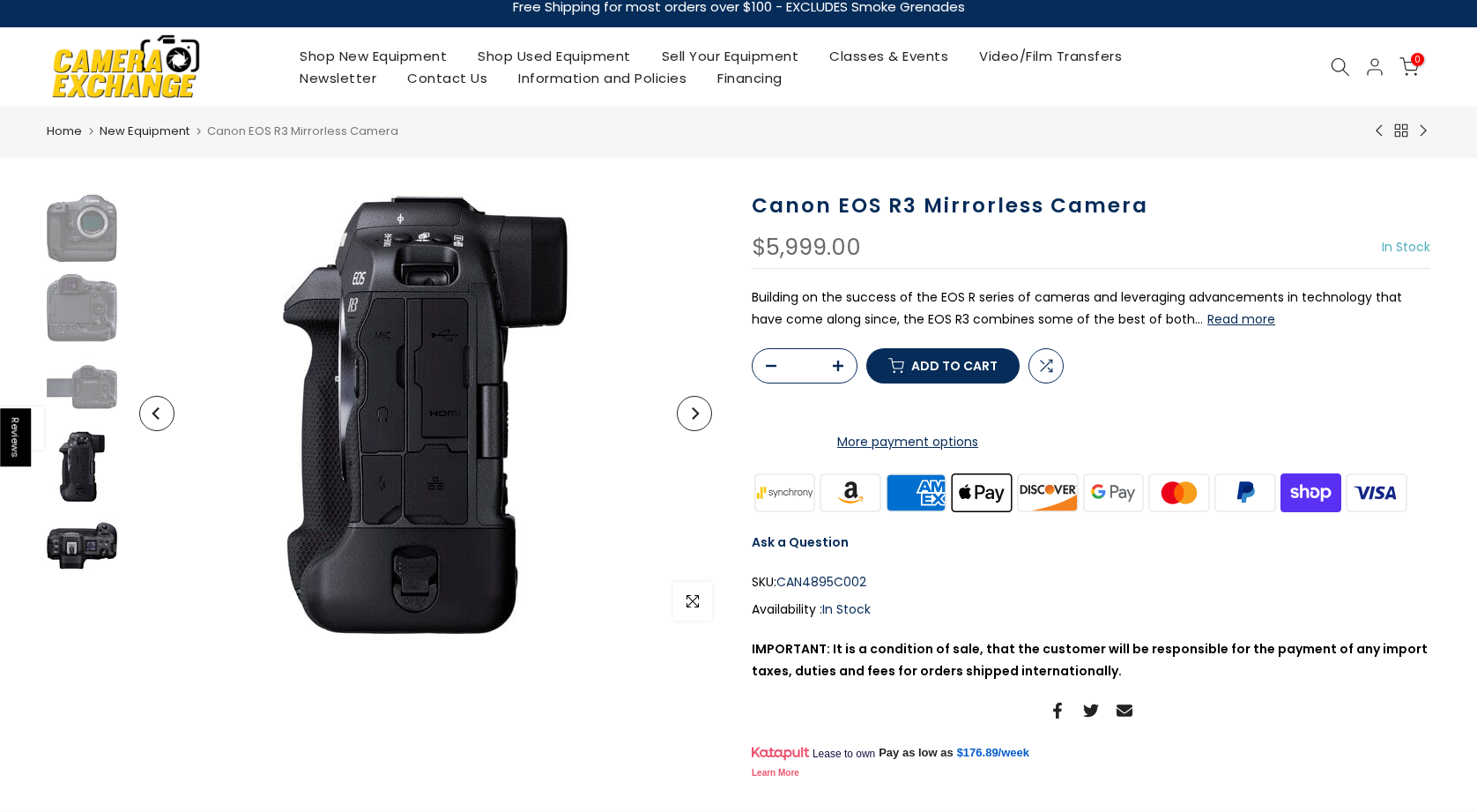
click at [90, 522] on img at bounding box center [82, 545] width 70 height 70
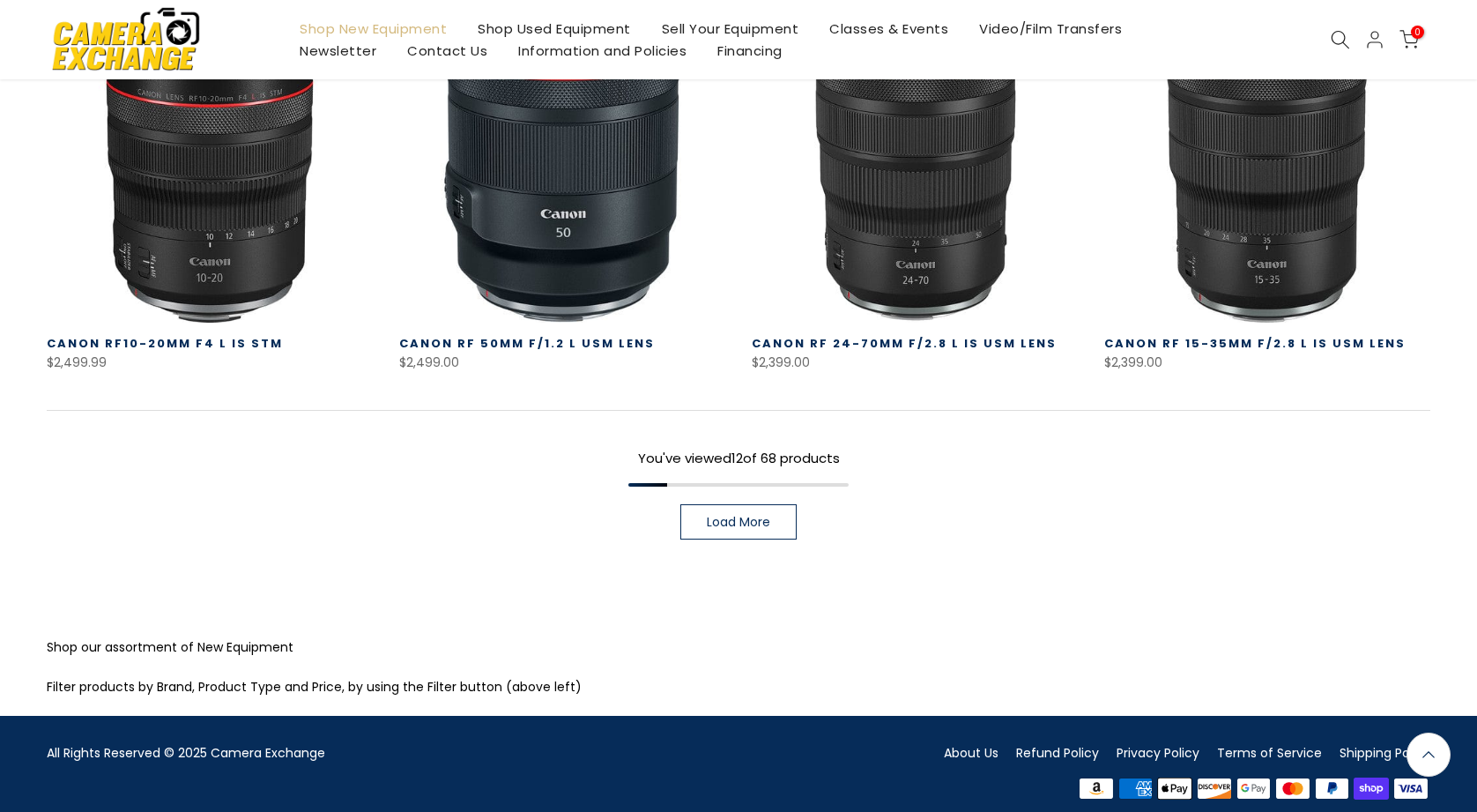
scroll to position [1324, 0]
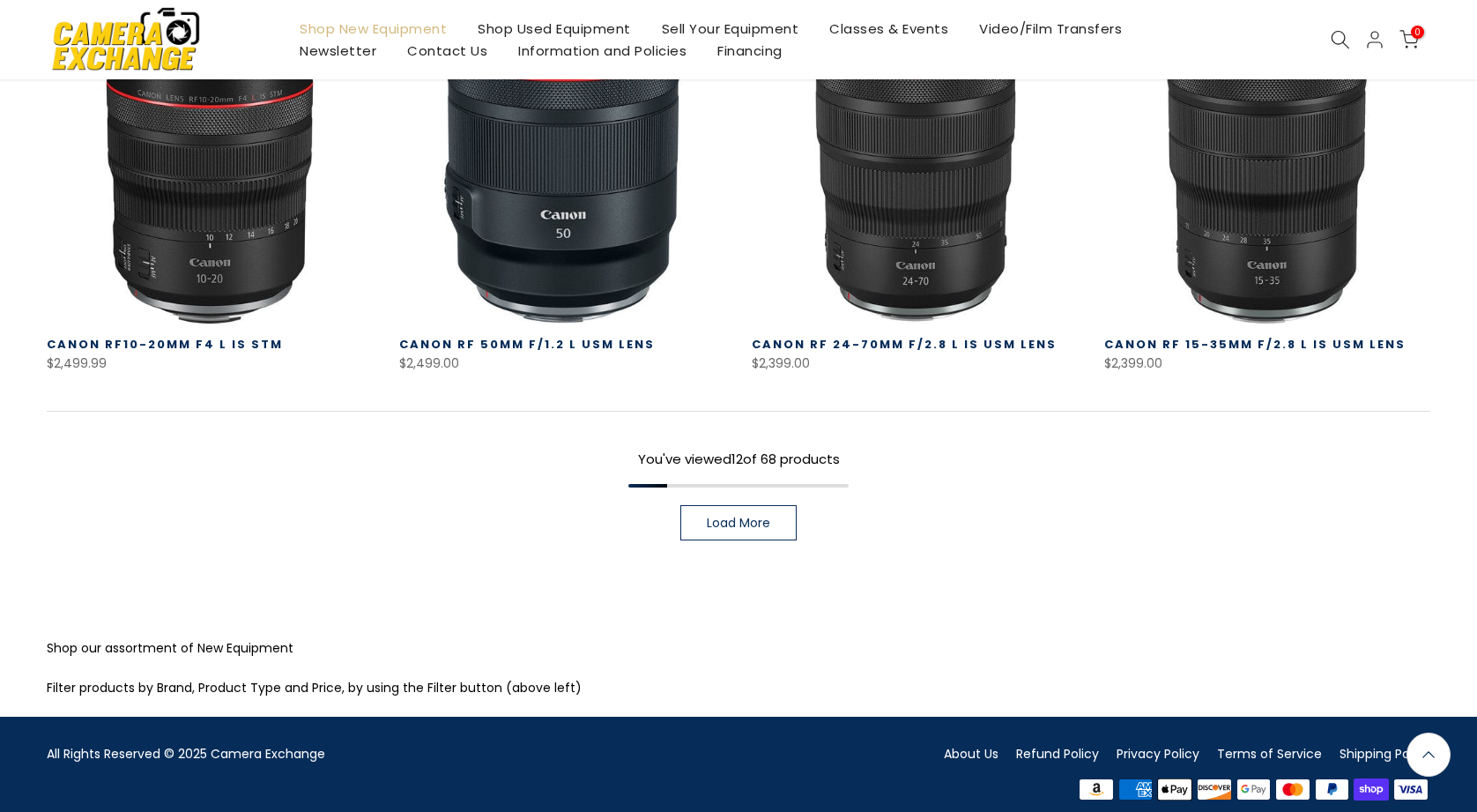
click at [738, 517] on span "Load More" at bounding box center [739, 522] width 64 height 12
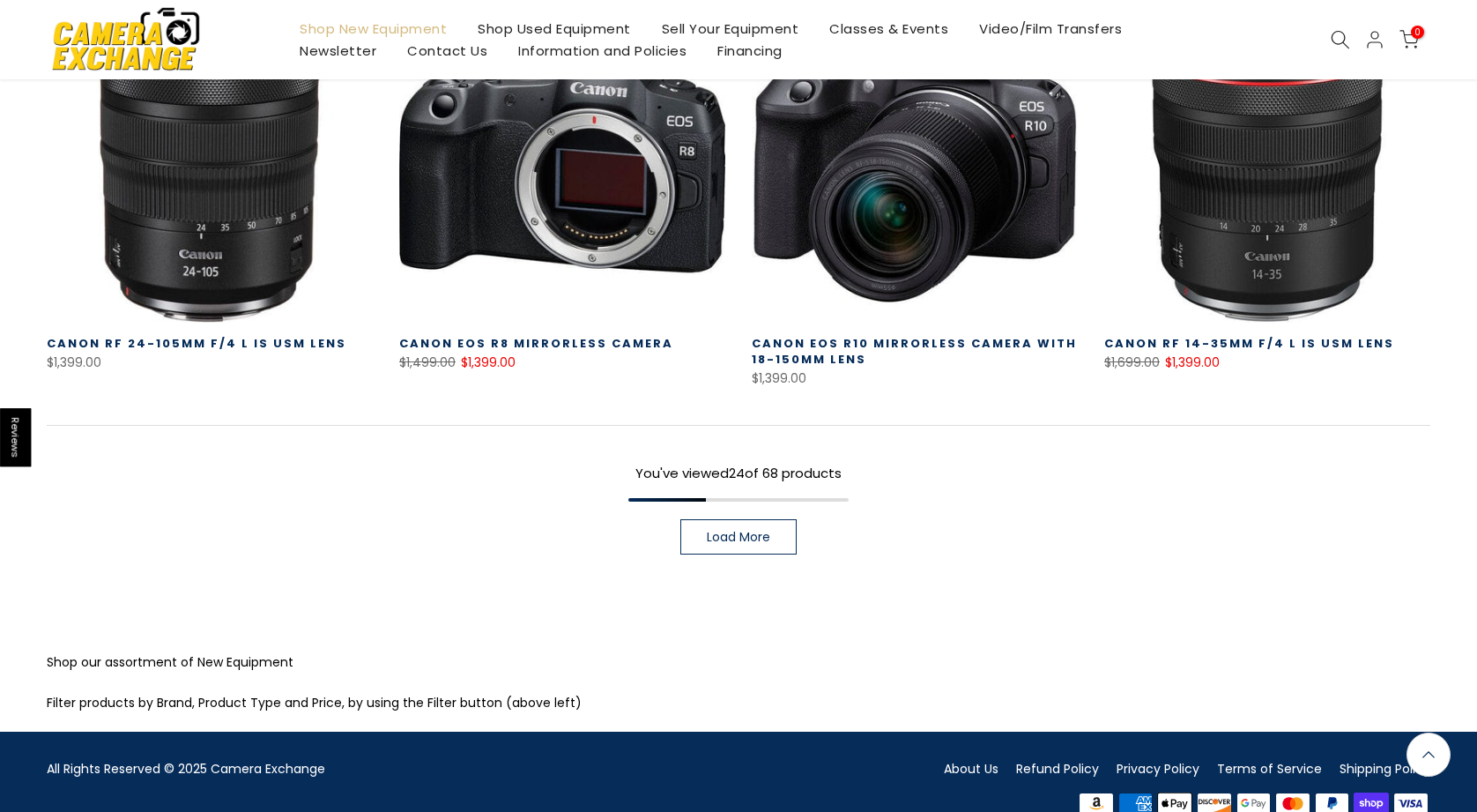
scroll to position [2550, 0]
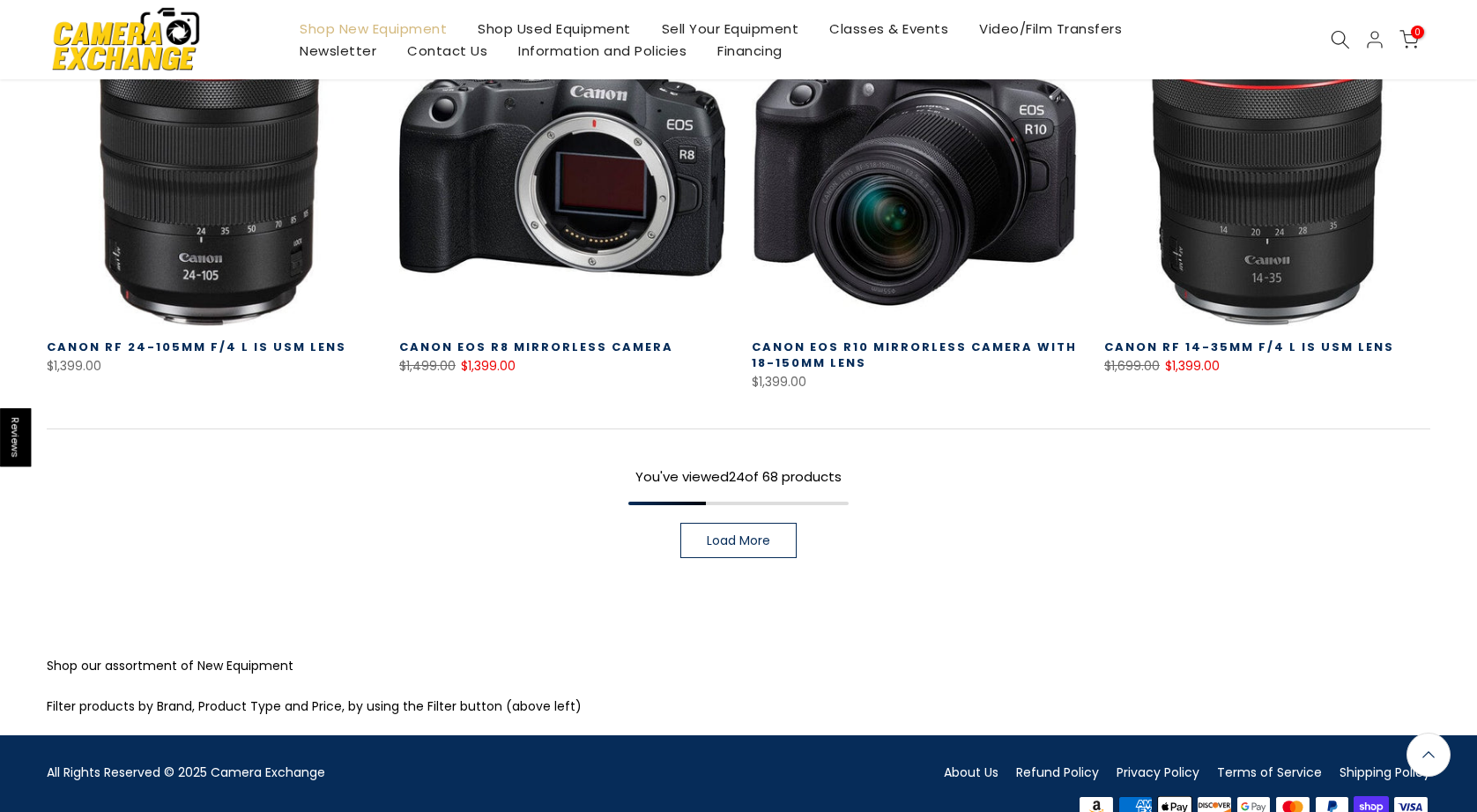
click at [745, 534] on span "Load More" at bounding box center [739, 540] width 64 height 12
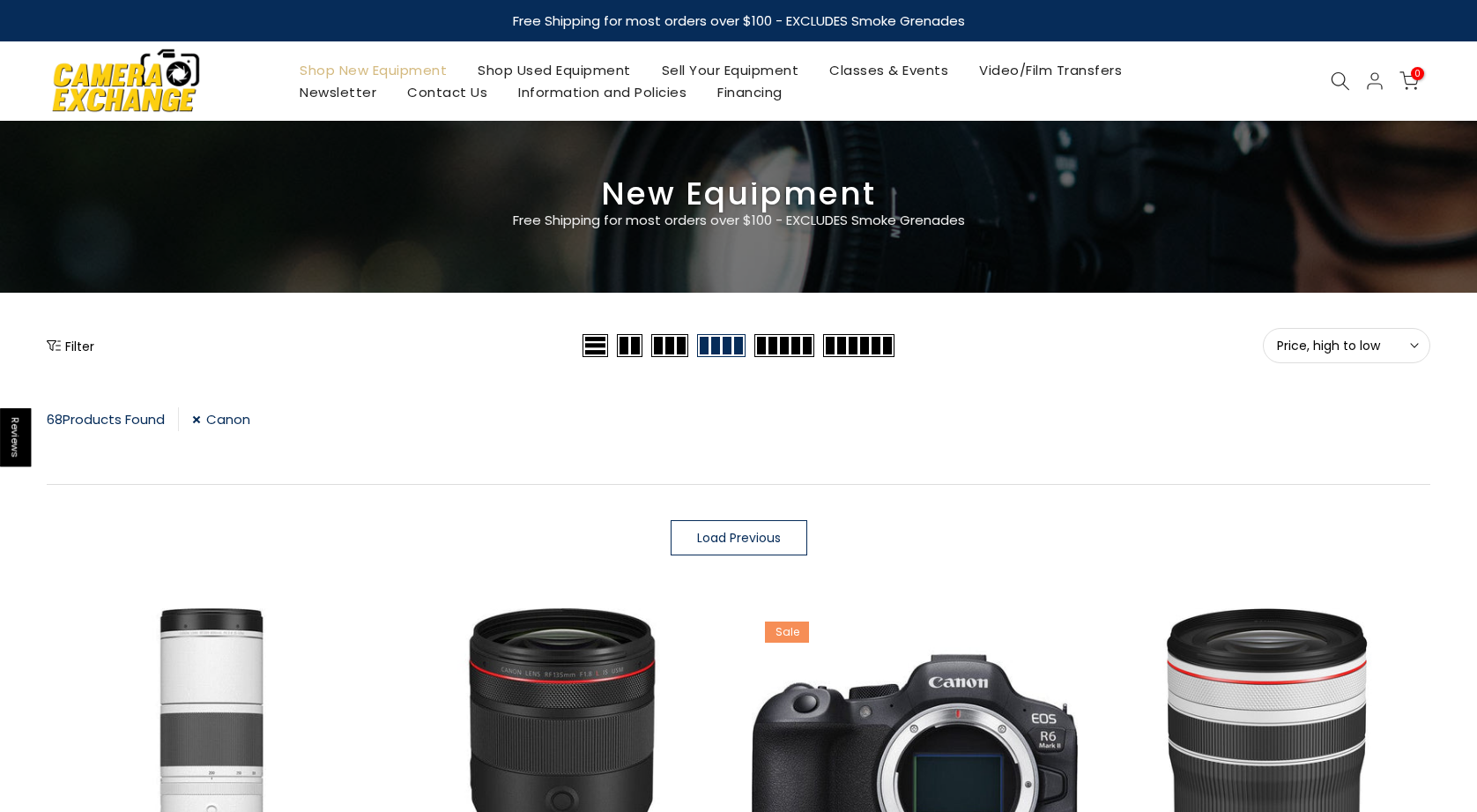
click at [203, 414] on link "Canon" at bounding box center [221, 418] width 58 height 23
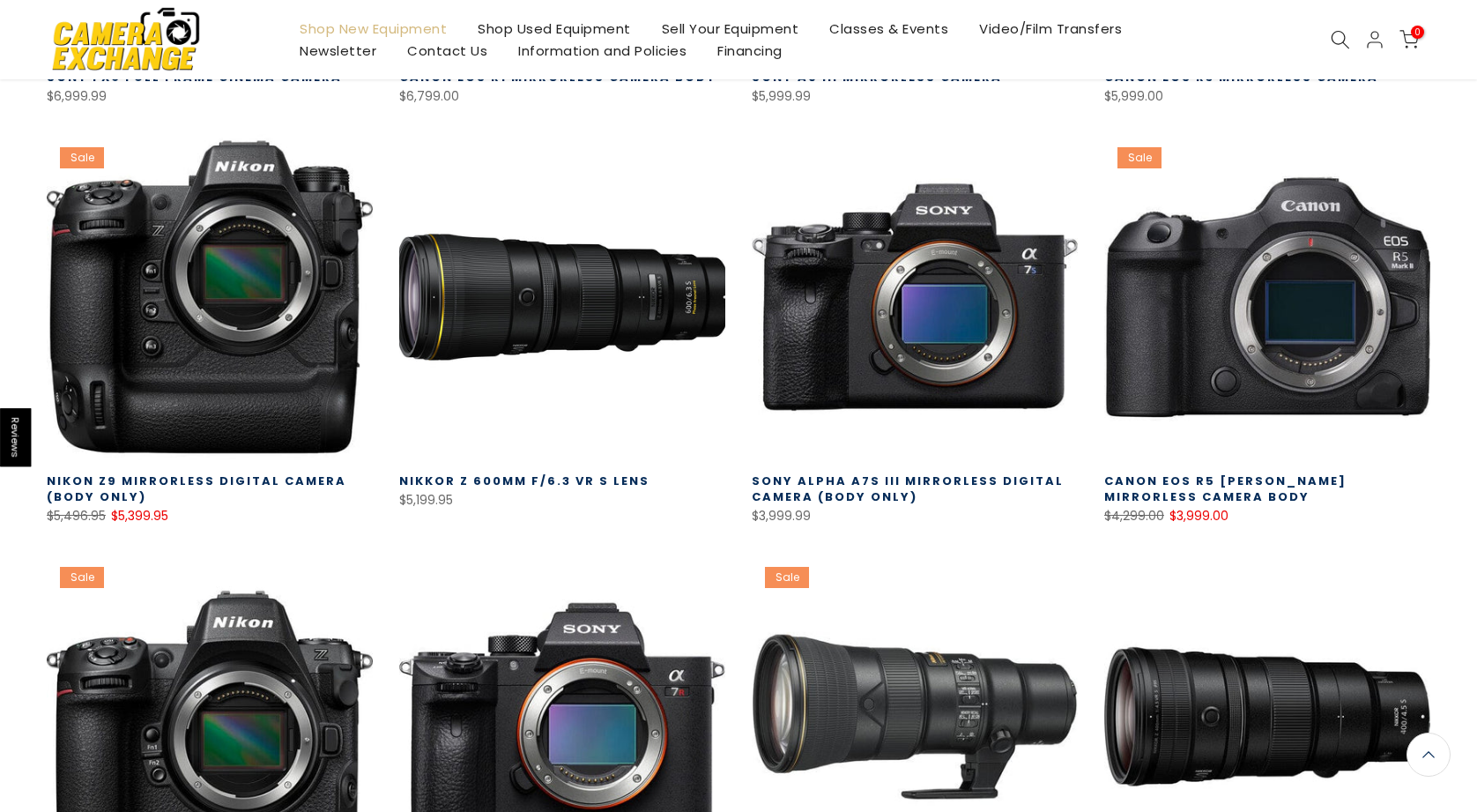
scroll to position [675, 0]
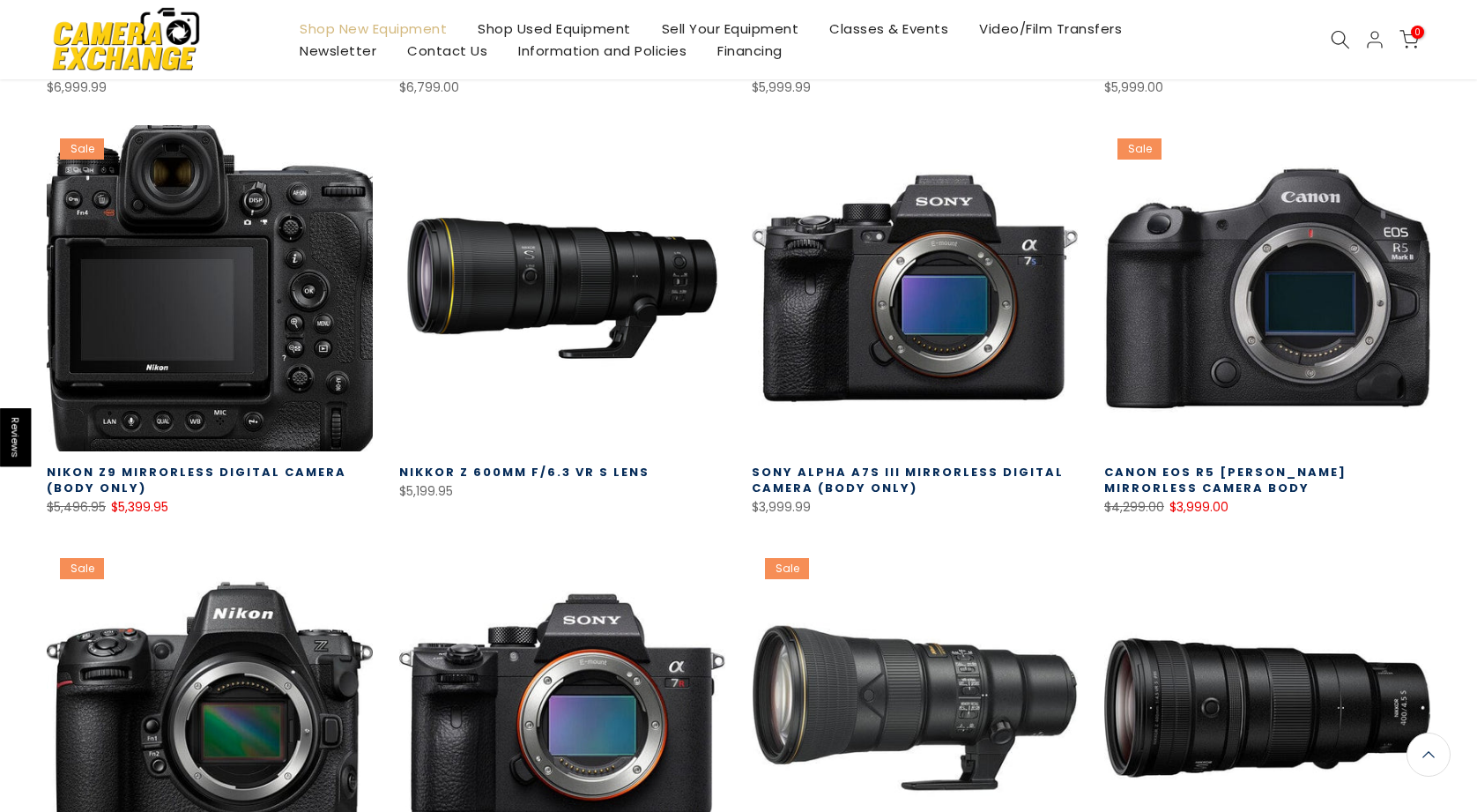
click at [305, 290] on link at bounding box center [210, 288] width 326 height 326
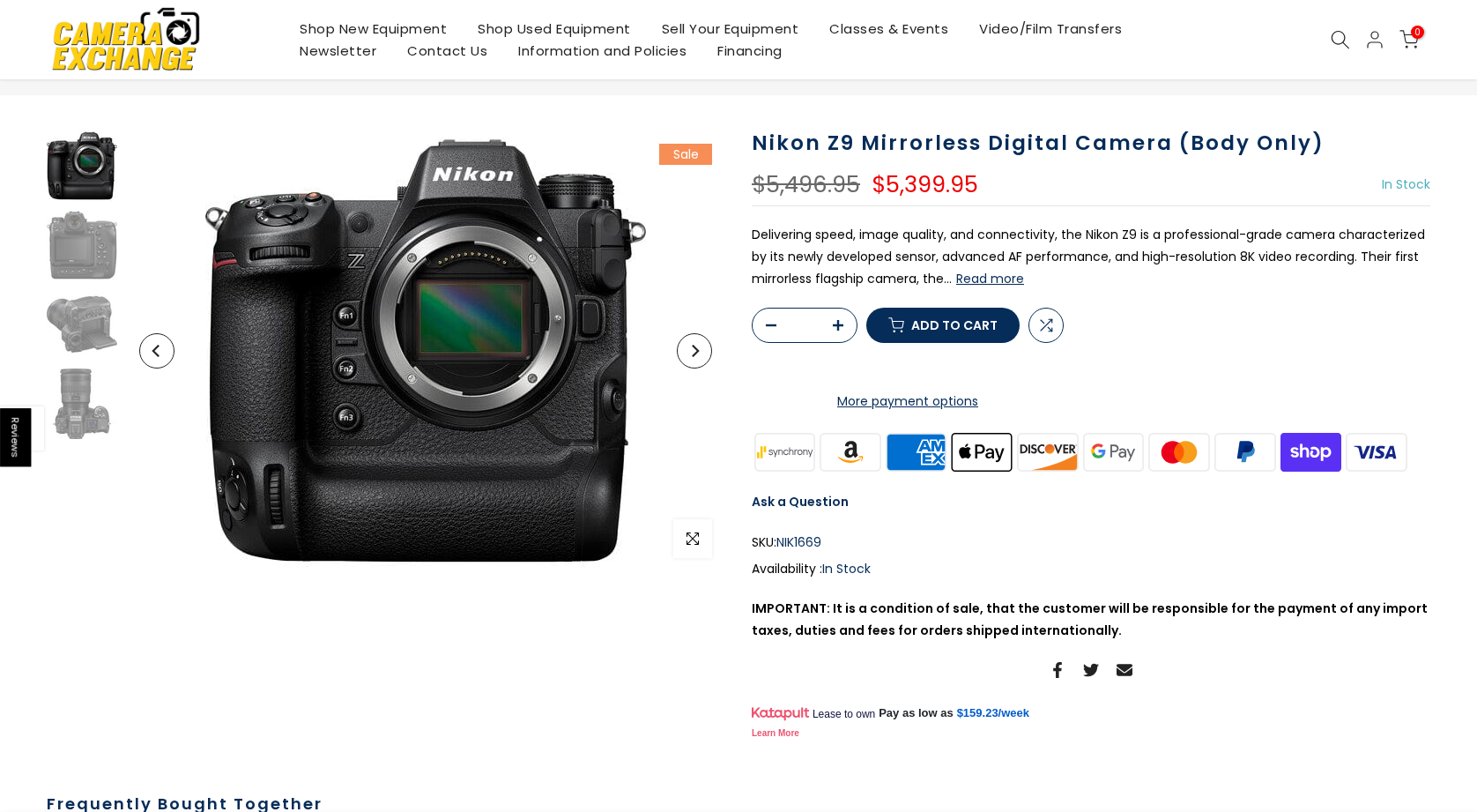
scroll to position [76, 0]
click at [95, 165] on img at bounding box center [82, 164] width 70 height 70
click at [157, 349] on icon "Previous" at bounding box center [156, 351] width 8 height 12
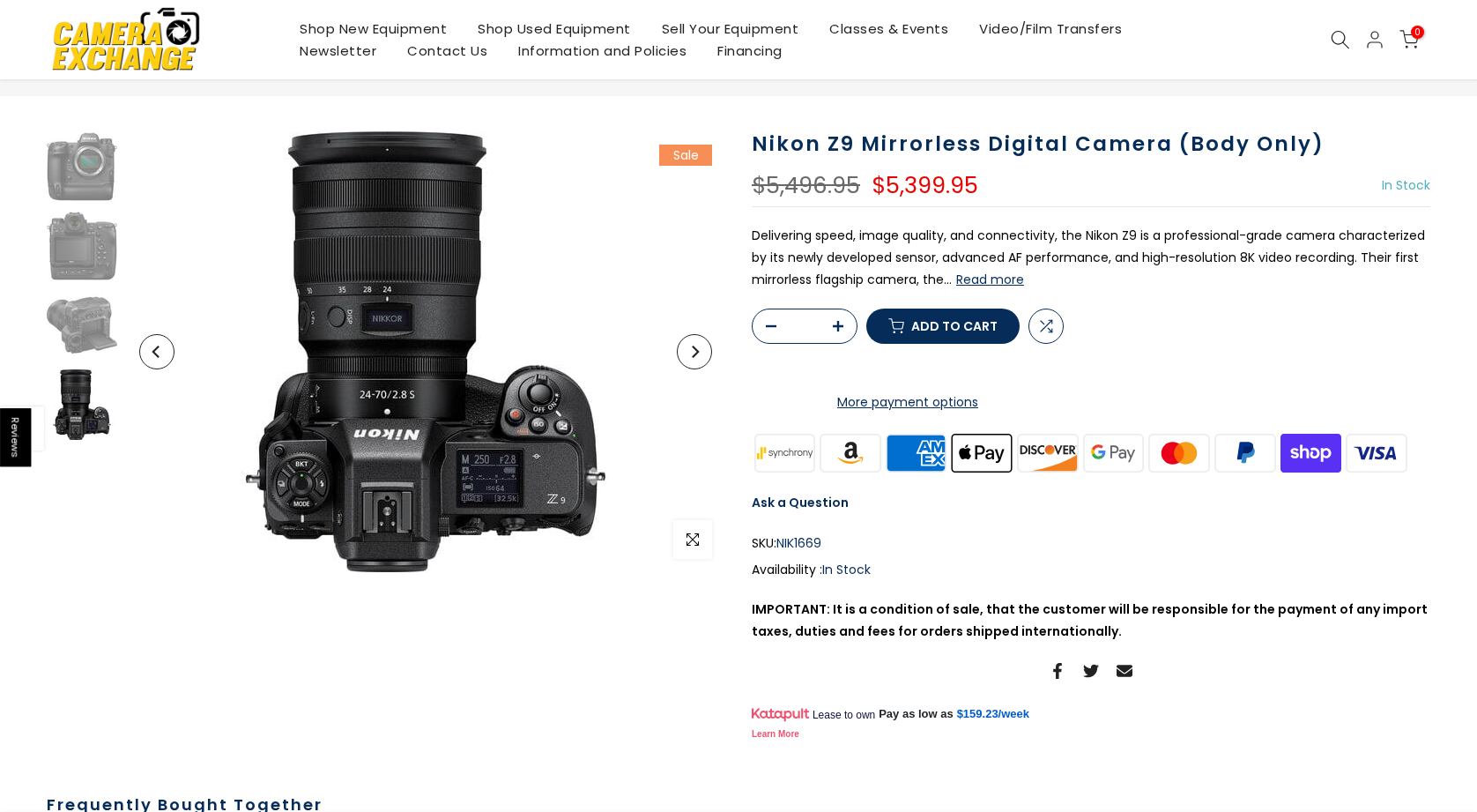
click at [149, 357] on button "Previous" at bounding box center [158, 352] width 36 height 36
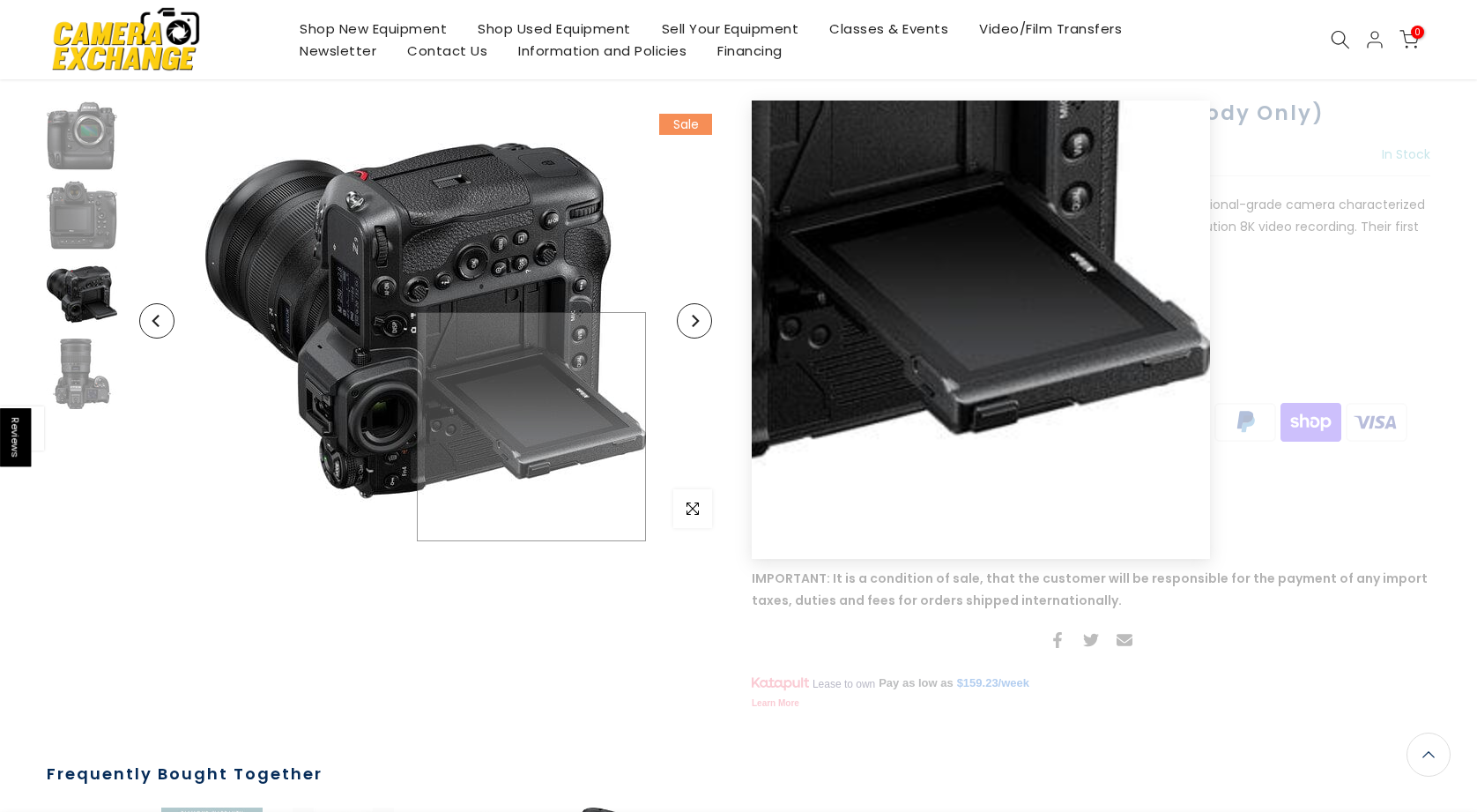
scroll to position [104, 0]
